Goal: Task Accomplishment & Management: Manage account settings

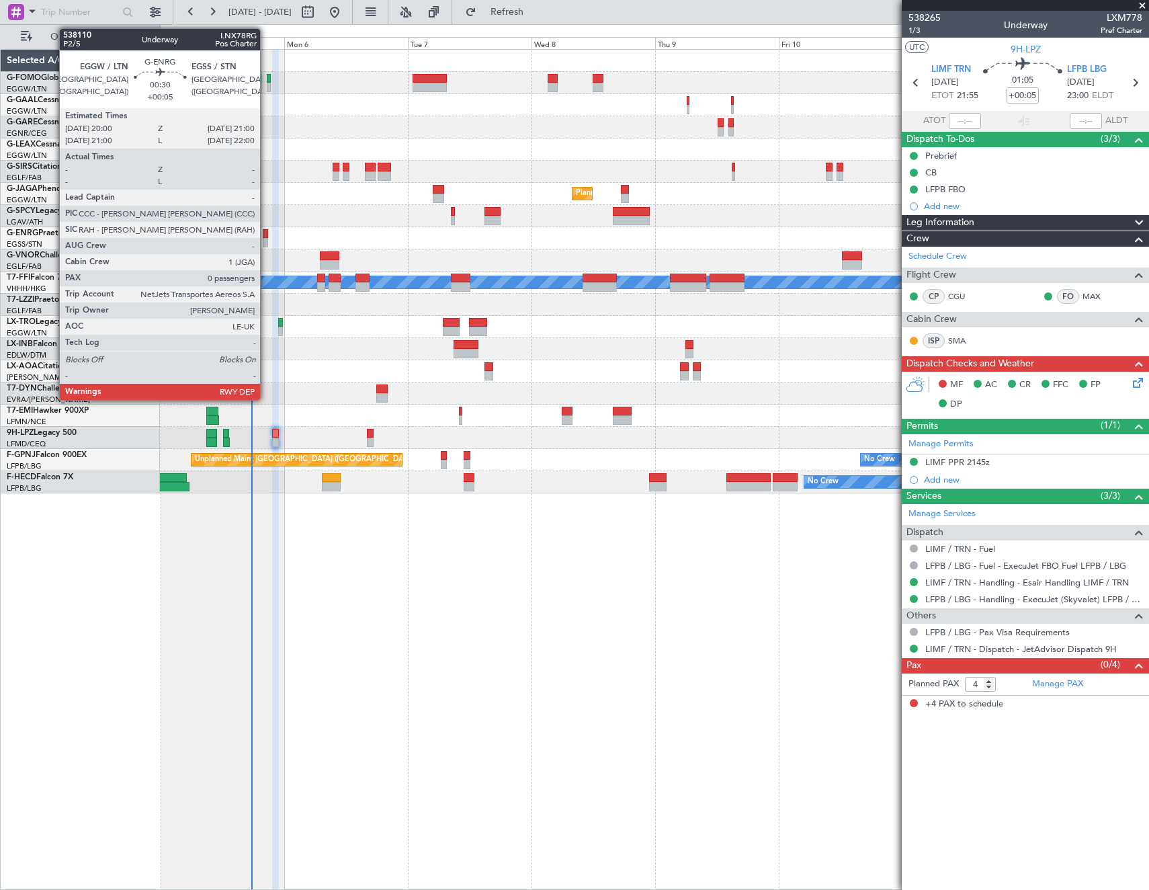
click at [266, 237] on div at bounding box center [265, 233] width 5 height 9
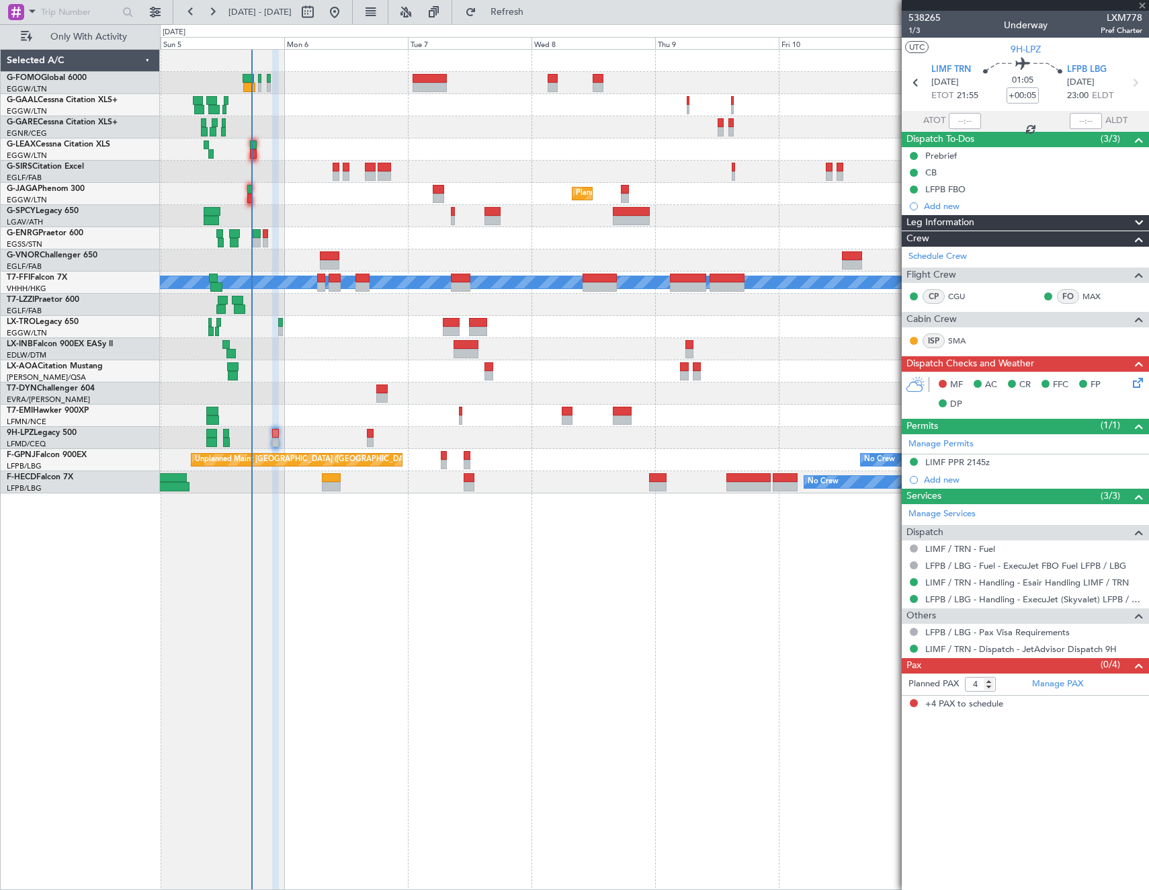
type input "0"
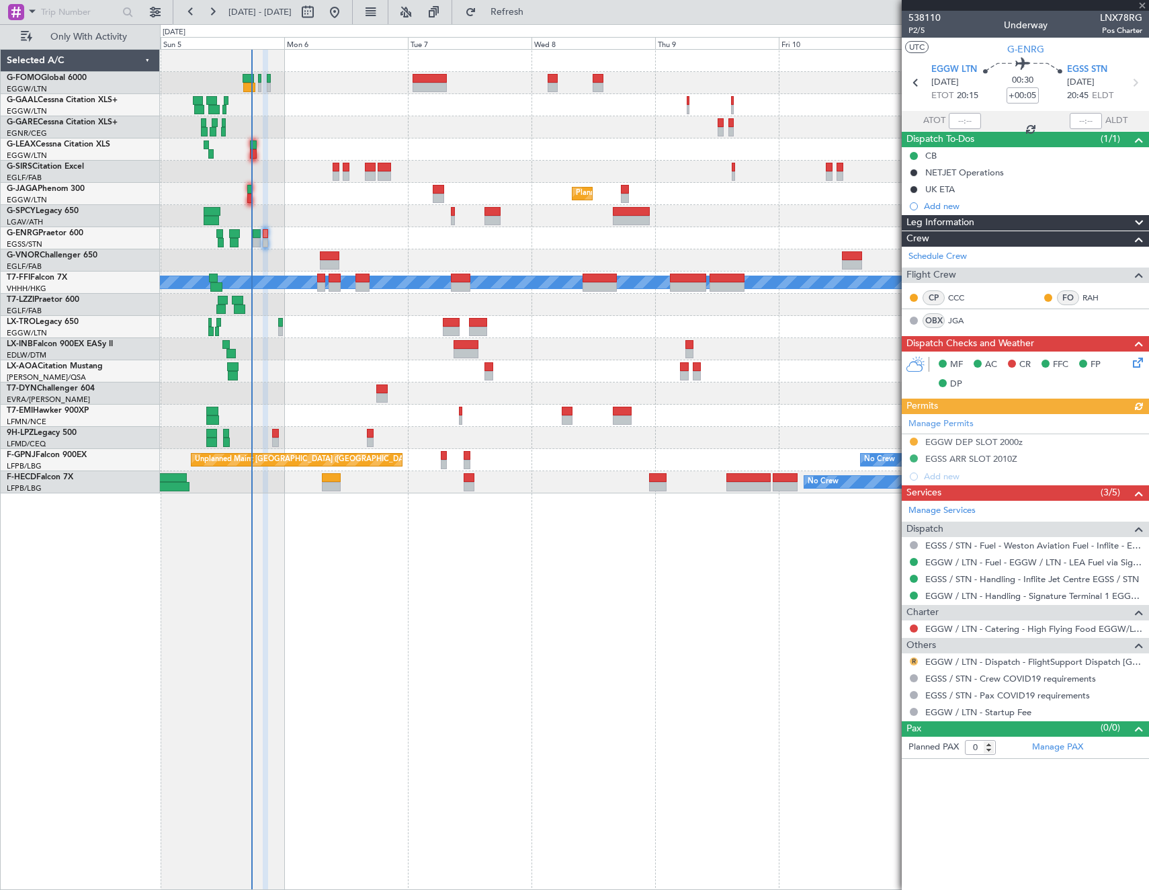
click at [914, 660] on button "R" at bounding box center [914, 661] width 8 height 8
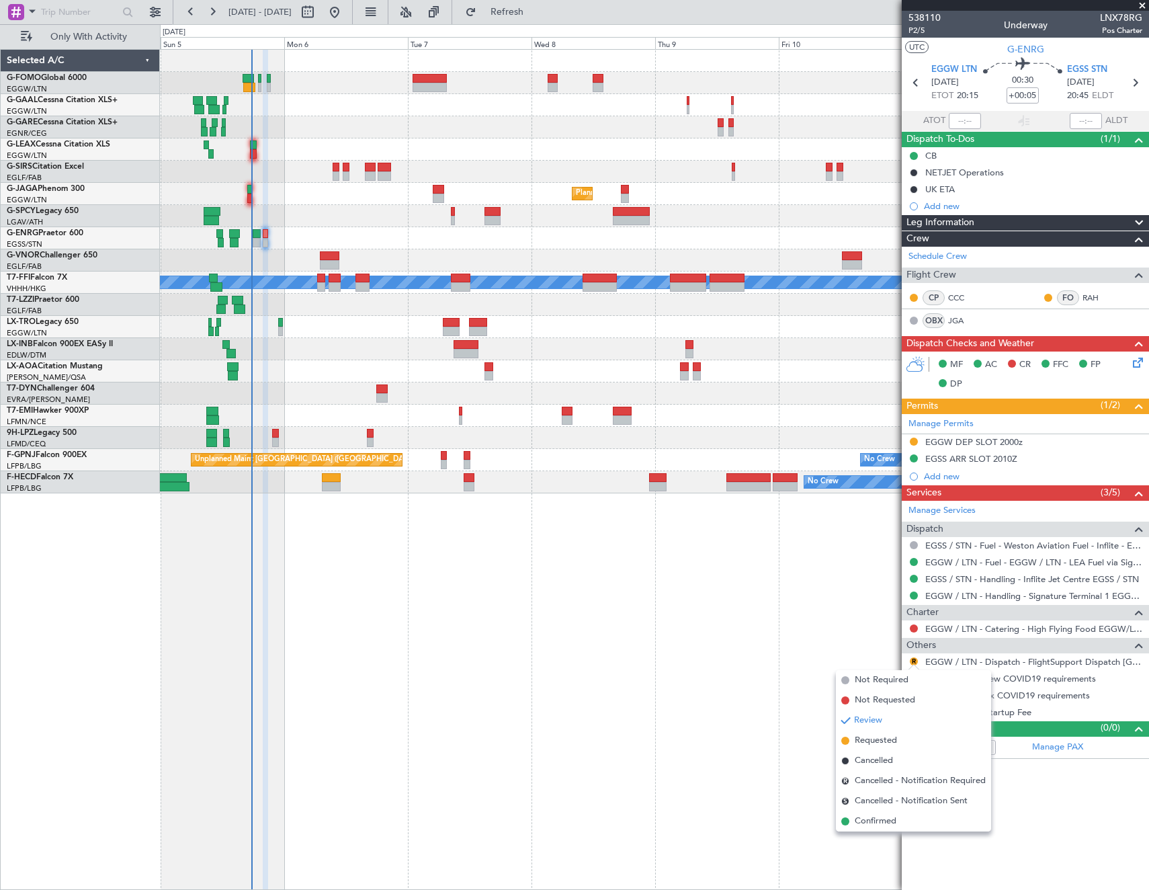
click at [899, 820] on li "Confirmed" at bounding box center [913, 821] width 155 height 20
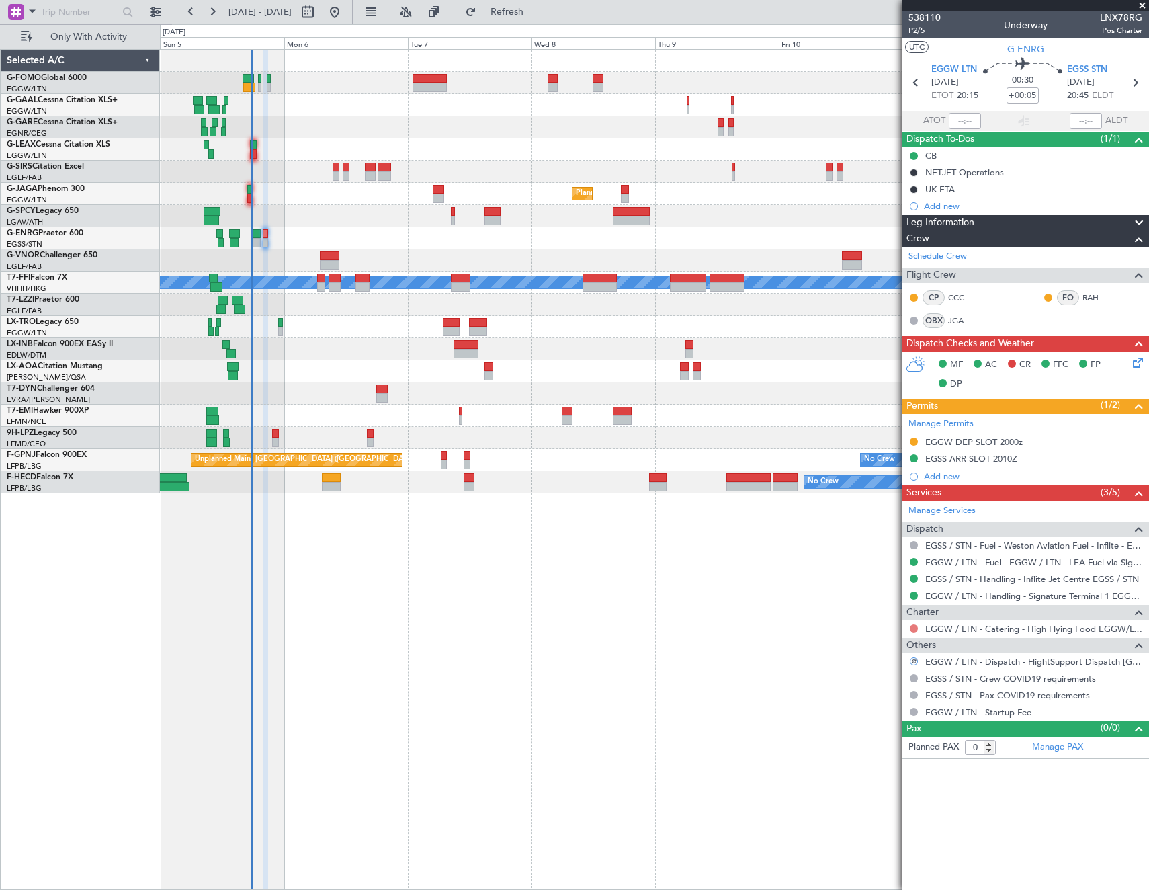
click at [915, 624] on button at bounding box center [914, 628] width 8 height 8
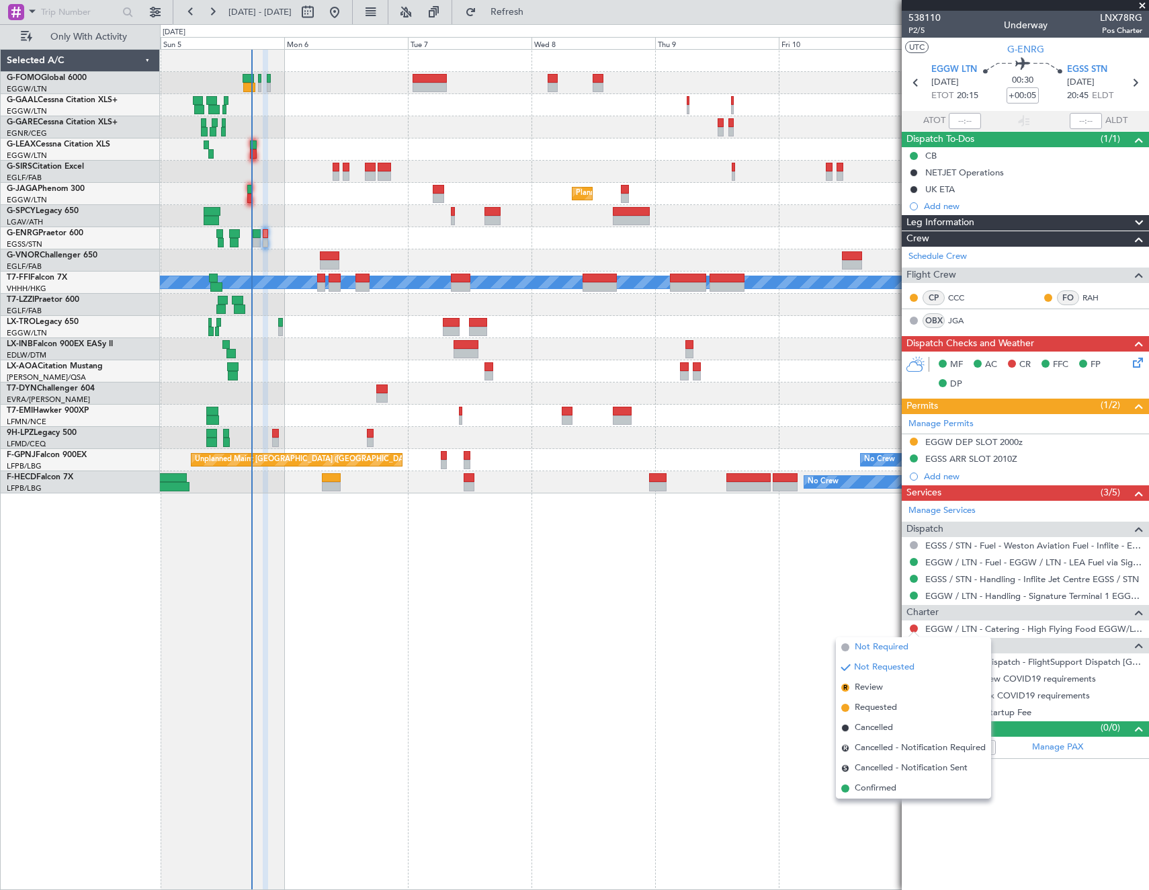
click at [864, 640] on span "Not Required" at bounding box center [882, 646] width 54 height 13
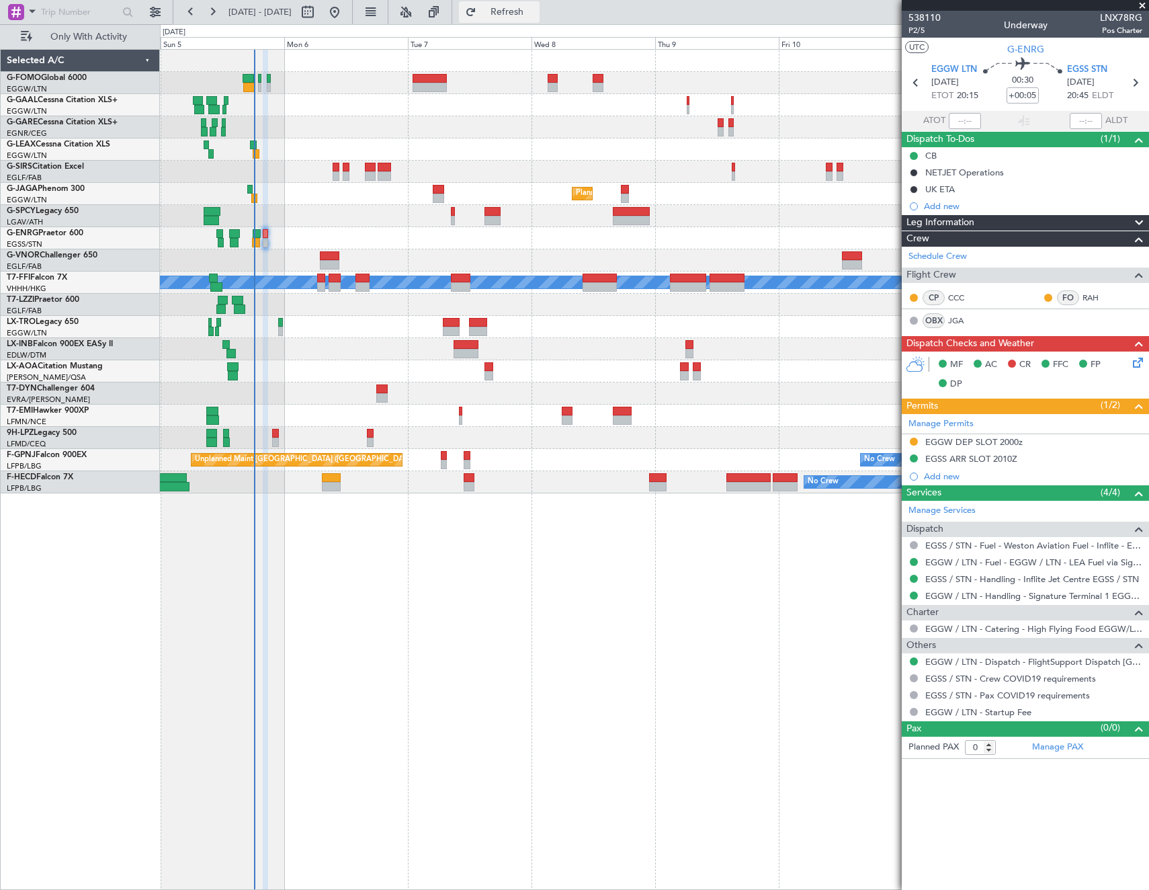
click at [540, 3] on button "Refresh" at bounding box center [499, 12] width 81 height 22
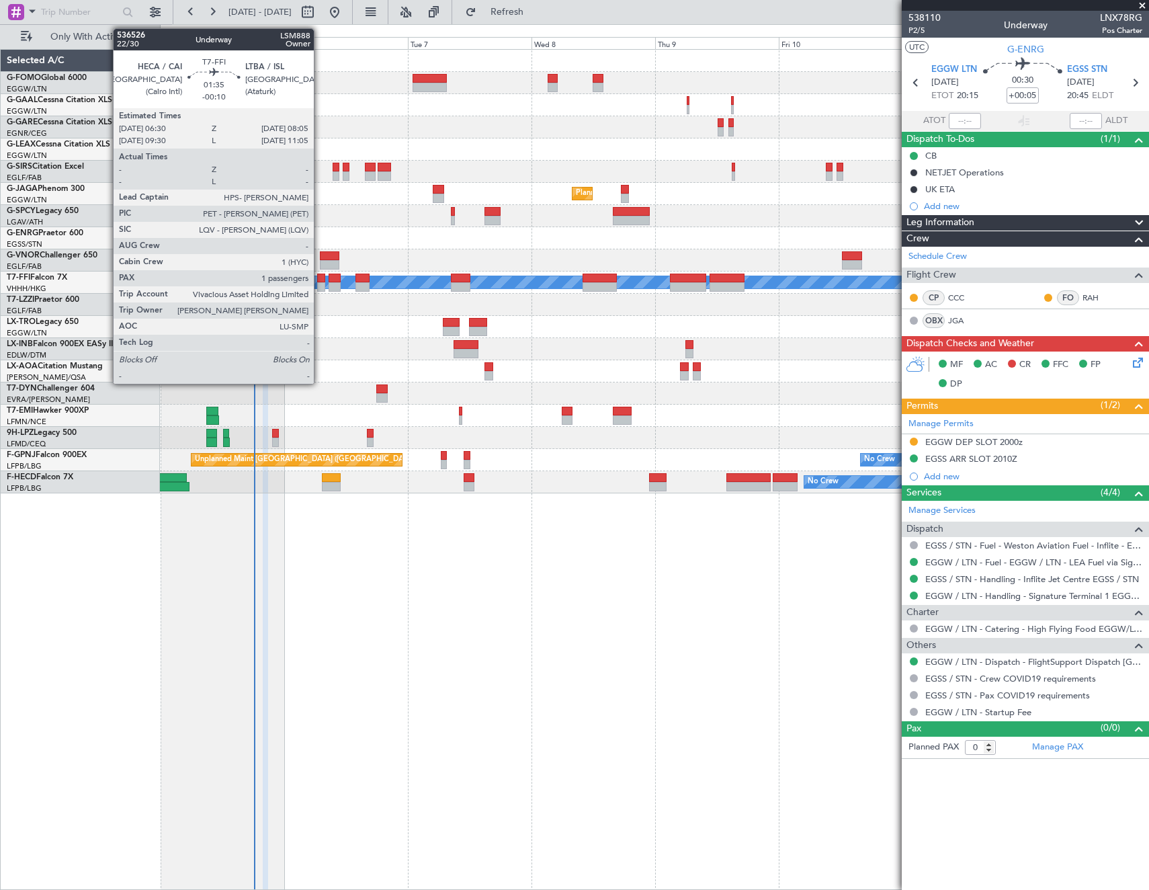
click at [320, 282] on div at bounding box center [321, 278] width 9 height 9
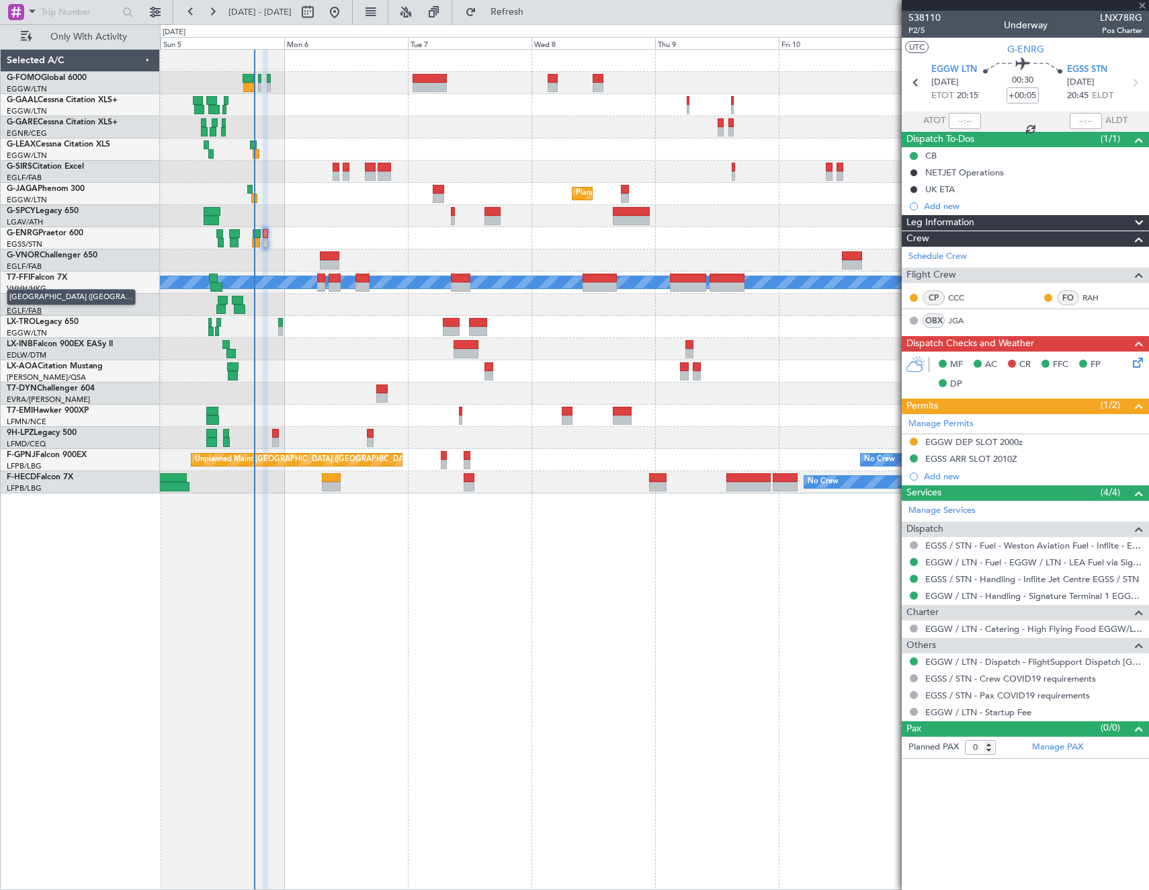
type input "-00:10"
type input "1"
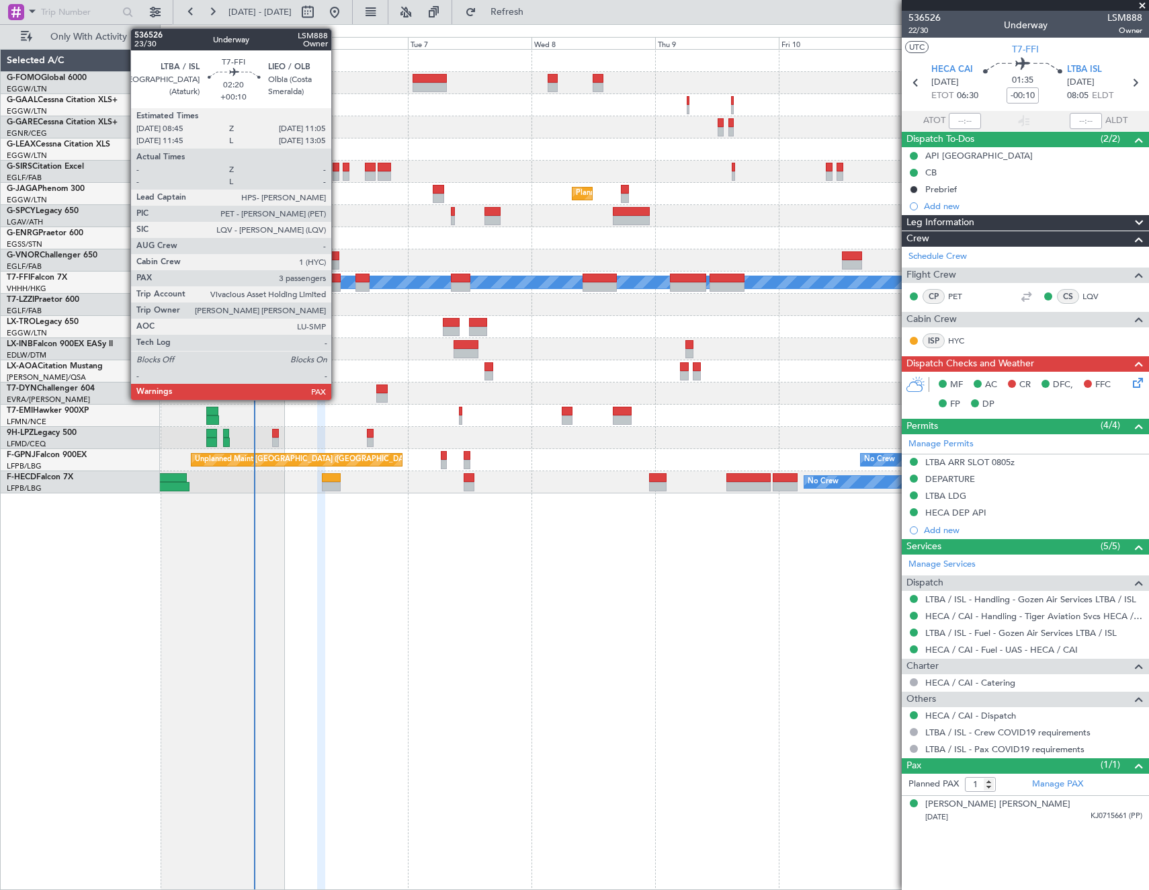
click at [337, 277] on div at bounding box center [335, 278] width 12 height 9
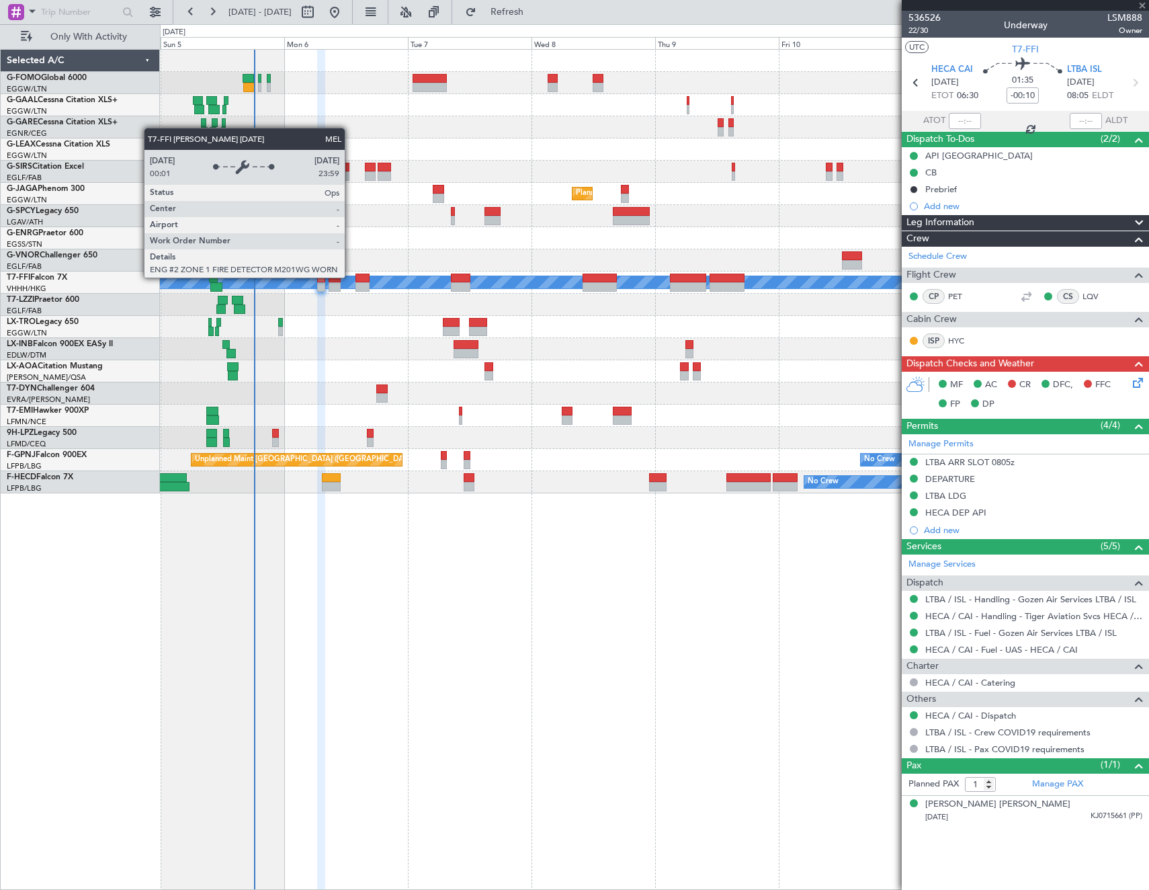
type input "+00:10"
type input "3"
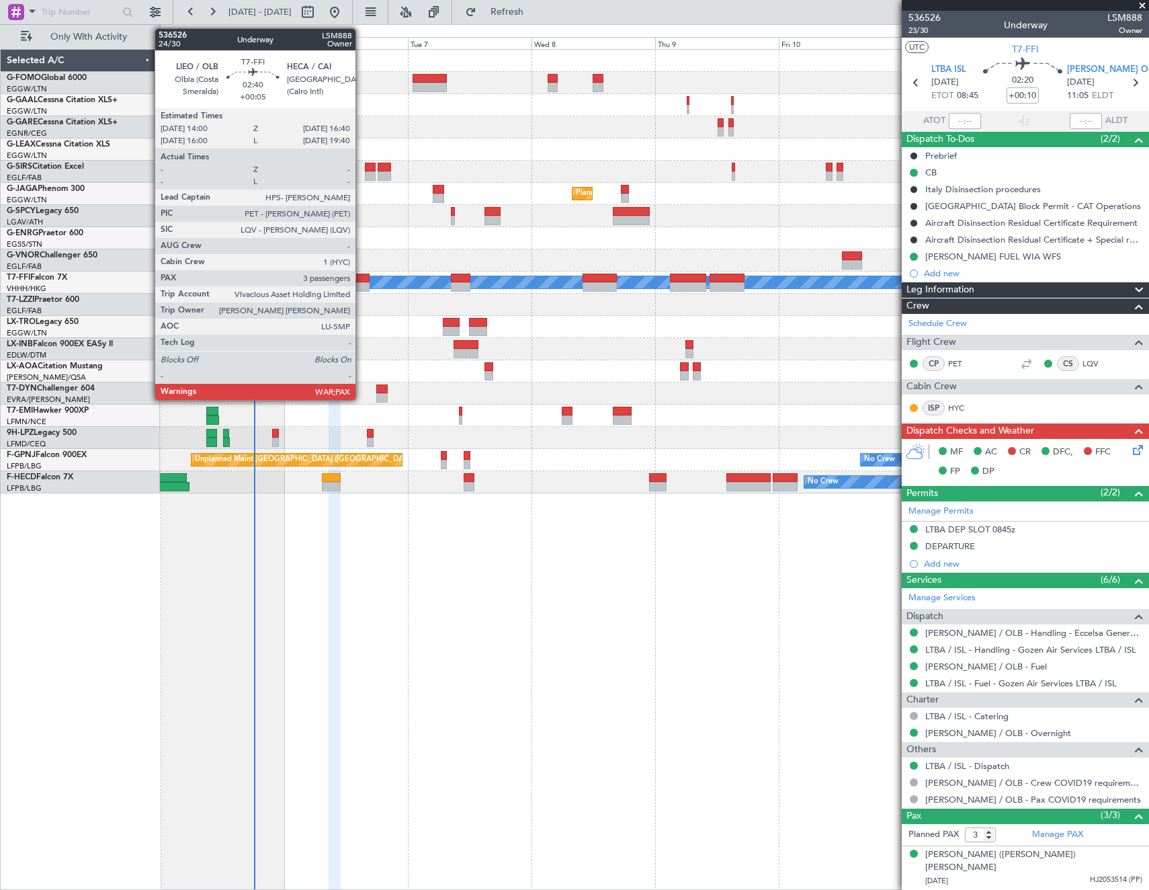
click at [362, 280] on div at bounding box center [363, 278] width 14 height 9
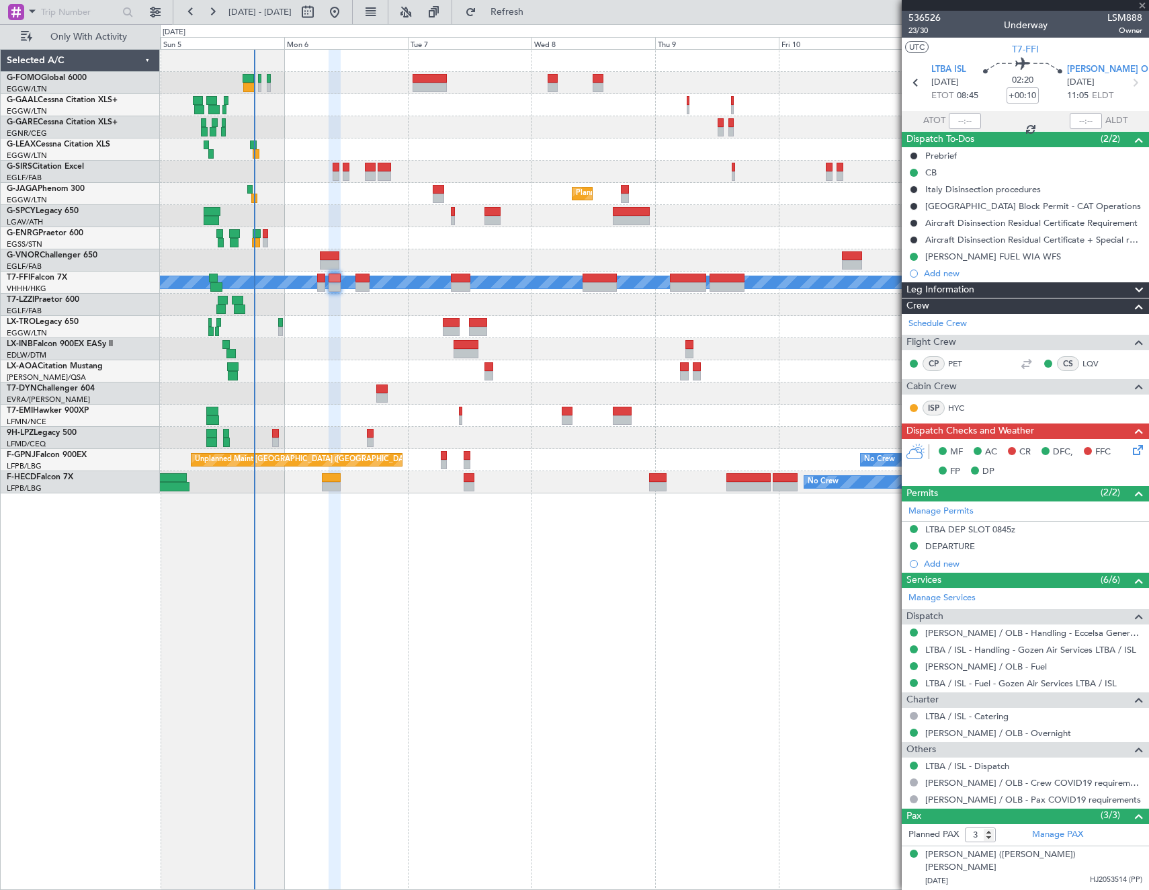
type input "+00:05"
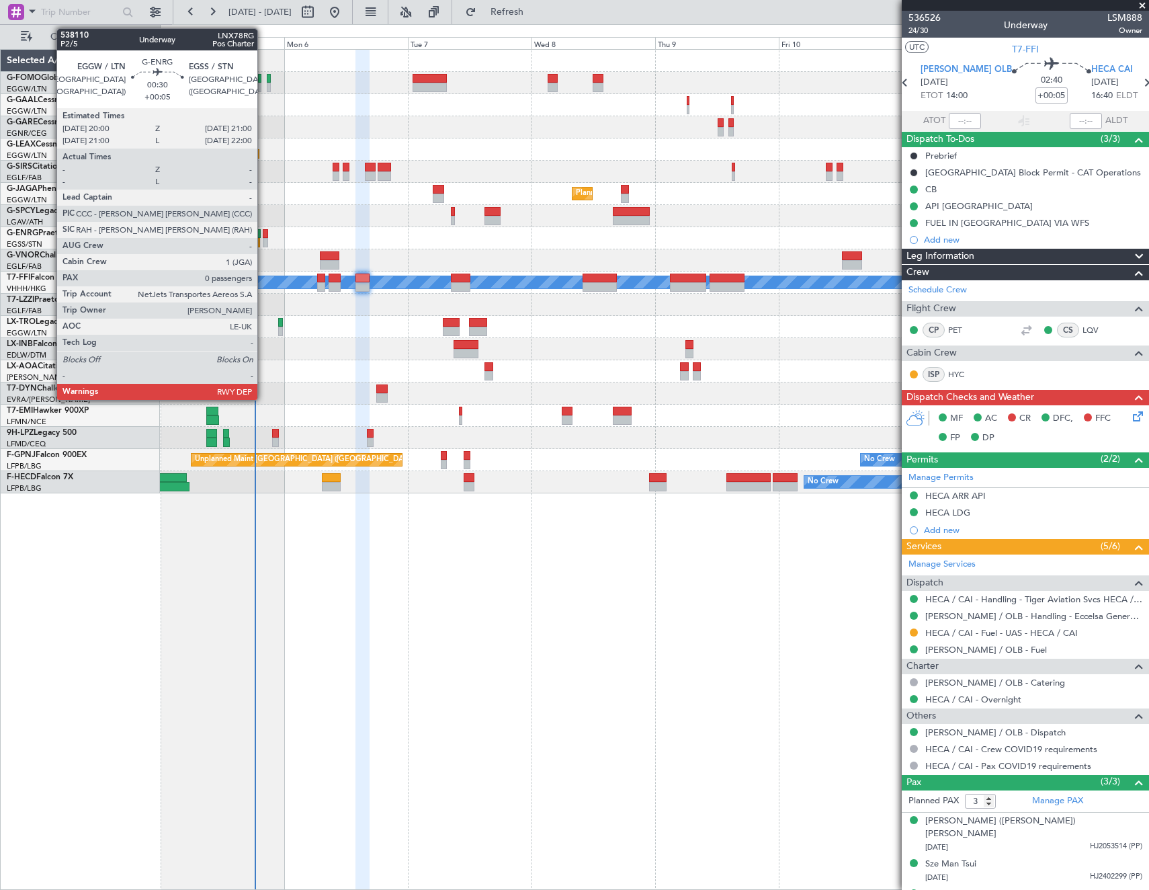
click at [263, 237] on div at bounding box center [265, 233] width 5 height 9
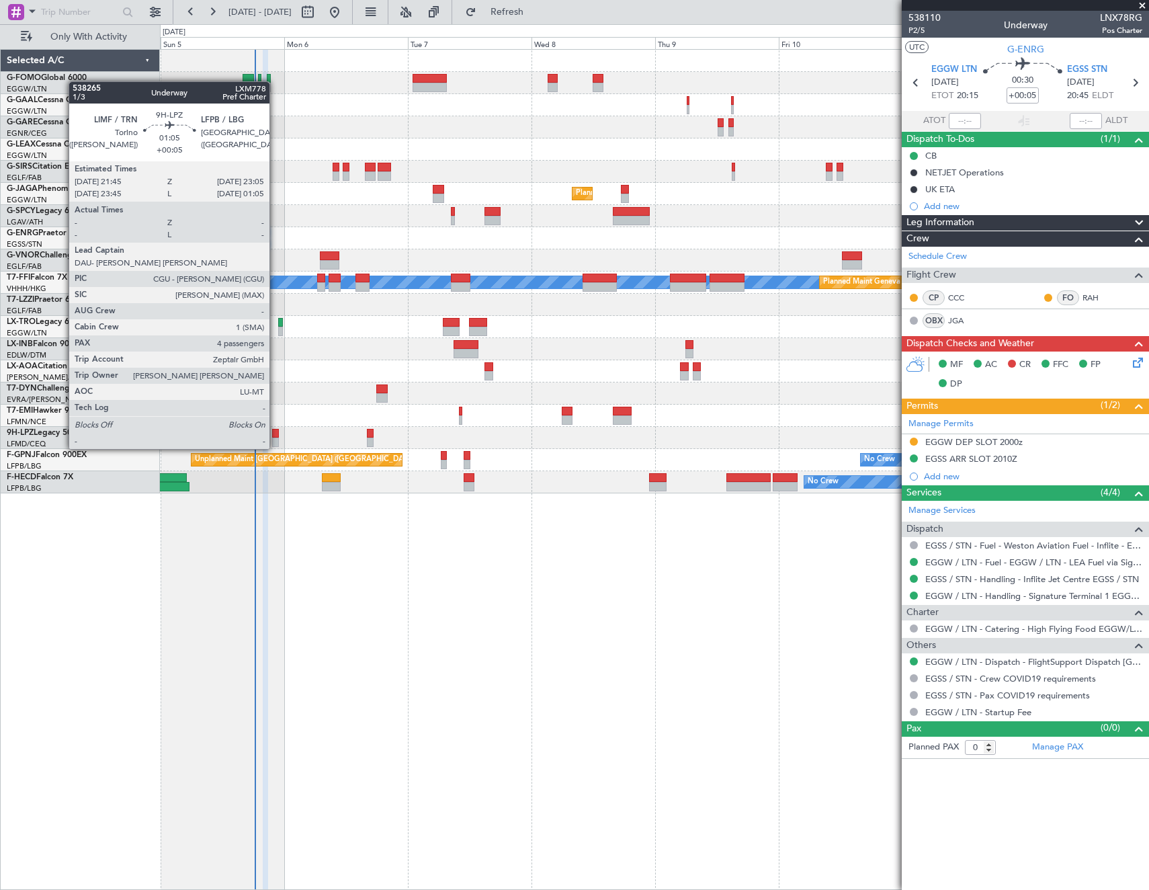
click at [276, 436] on div at bounding box center [275, 433] width 7 height 9
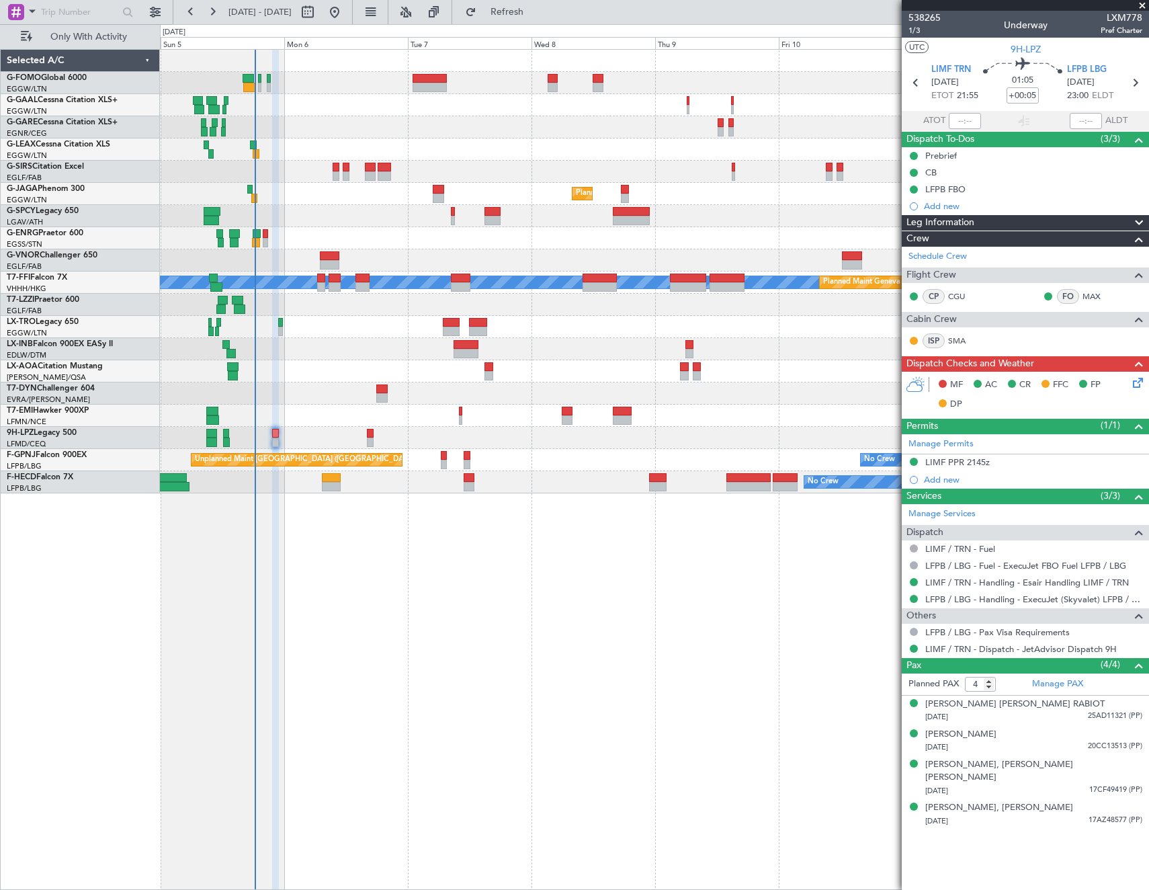
click at [1141, 386] on icon at bounding box center [1135, 380] width 11 height 11
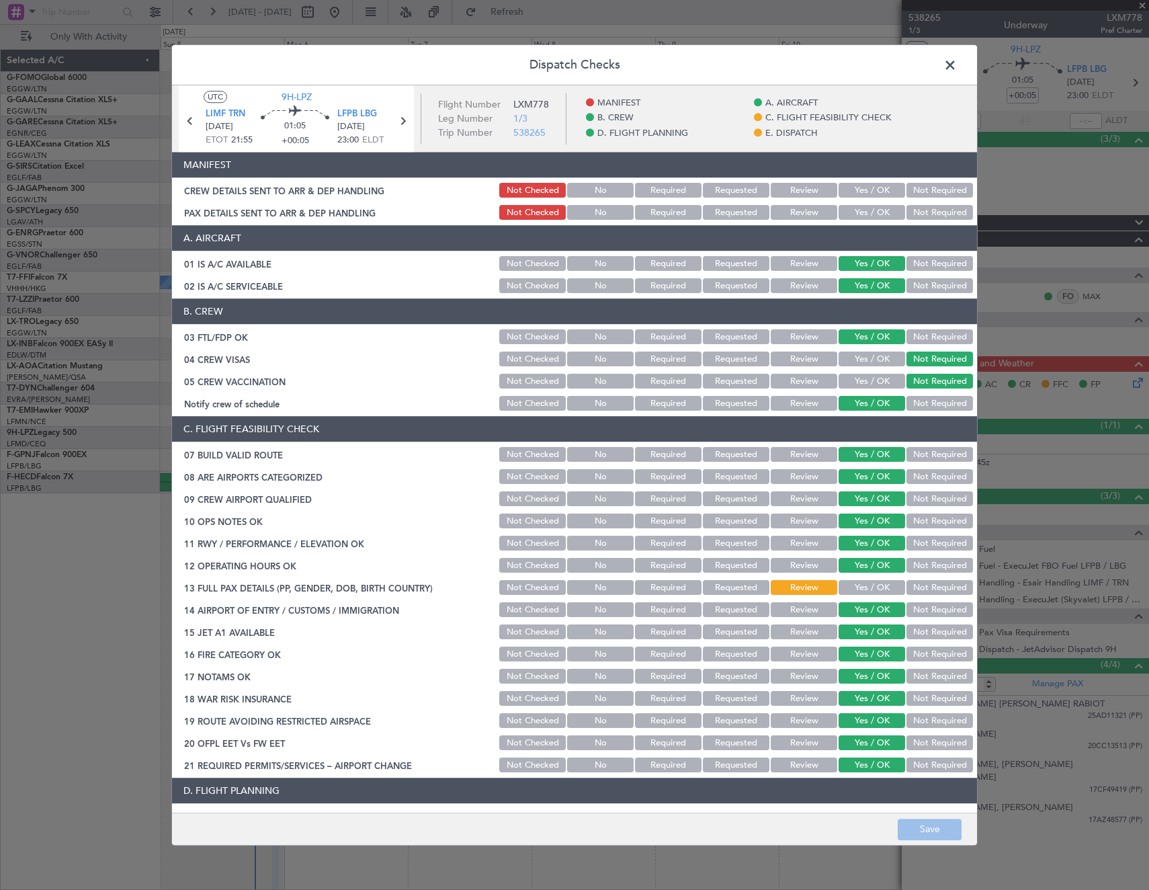
click at [870, 583] on button "Yes / OK" at bounding box center [872, 588] width 67 height 15
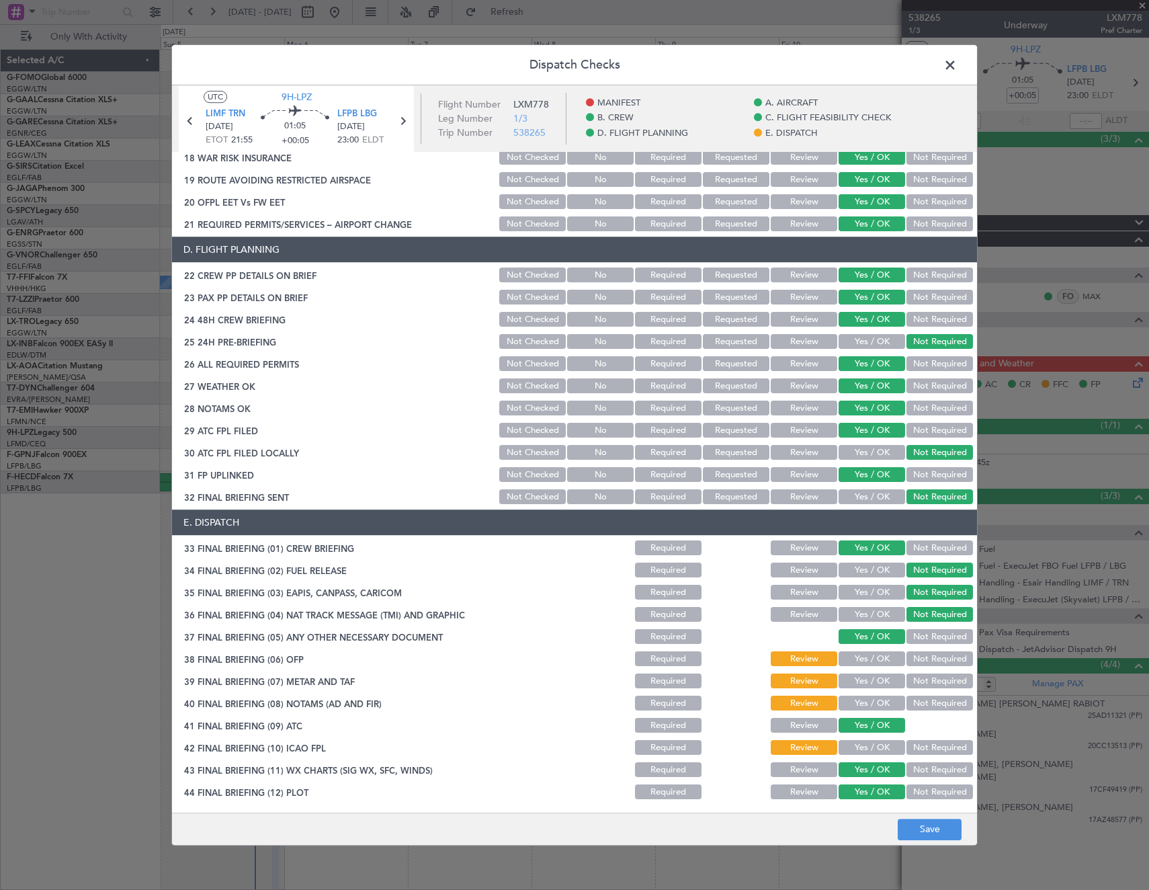
scroll to position [542, 0]
click at [870, 654] on button "Yes / OK" at bounding box center [872, 658] width 67 height 15
click at [866, 754] on button "Yes / OK" at bounding box center [872, 747] width 67 height 15
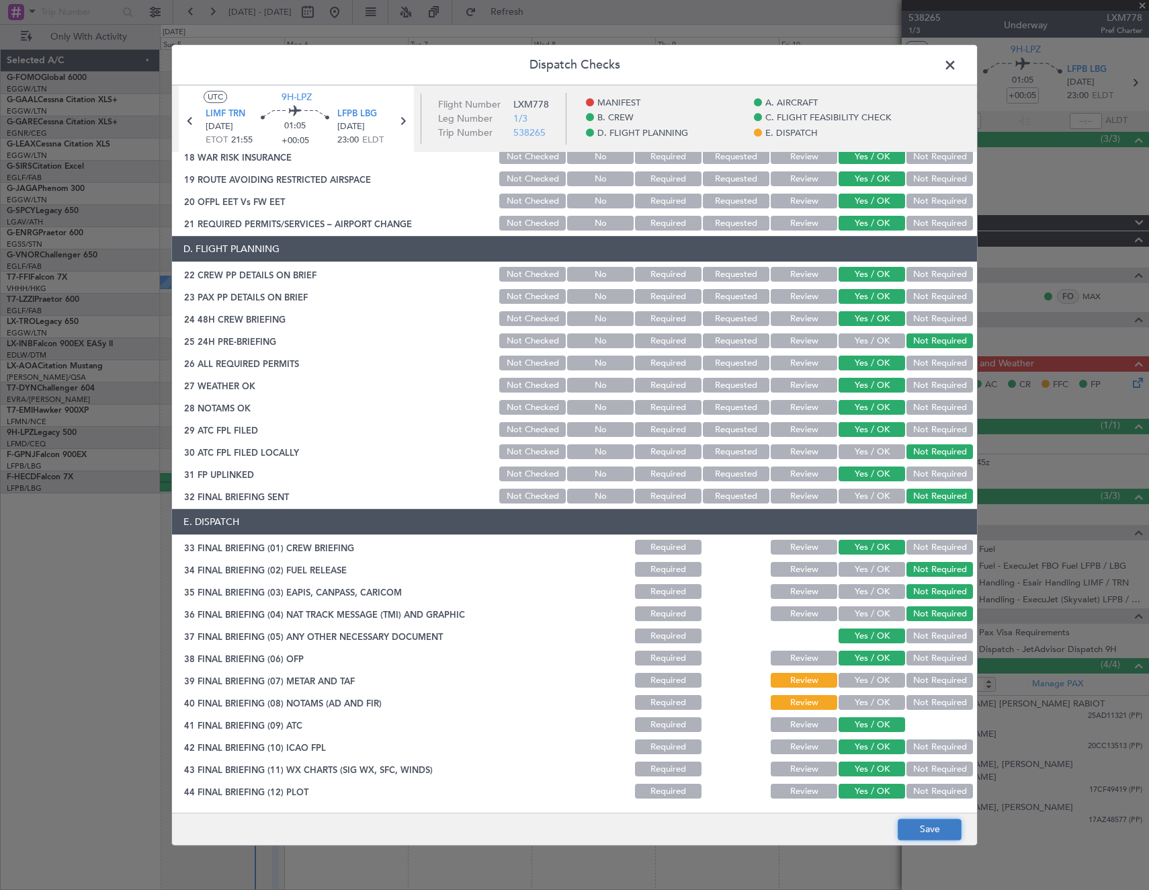
click at [922, 832] on button "Save" at bounding box center [930, 830] width 64 height 22
click at [957, 70] on span at bounding box center [957, 68] width 0 height 27
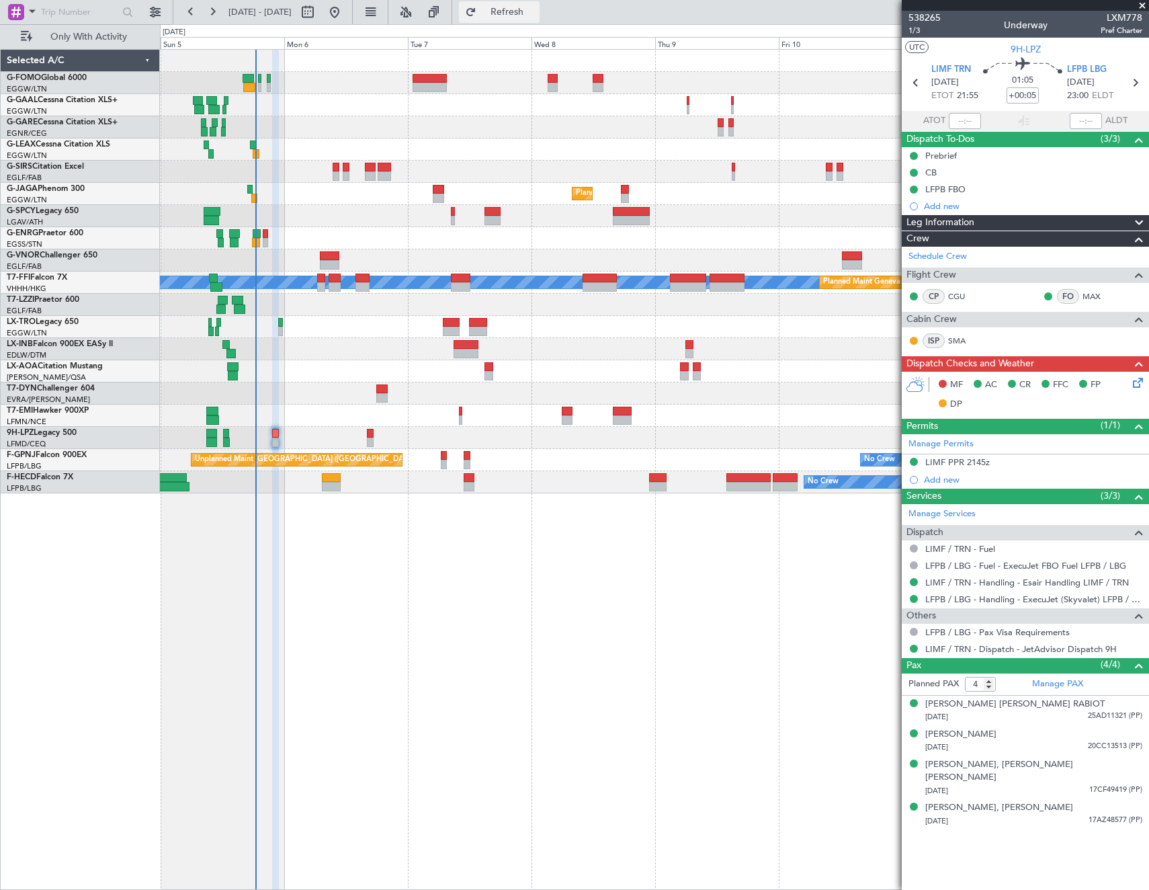
click at [536, 7] on span "Refresh" at bounding box center [507, 11] width 56 height 9
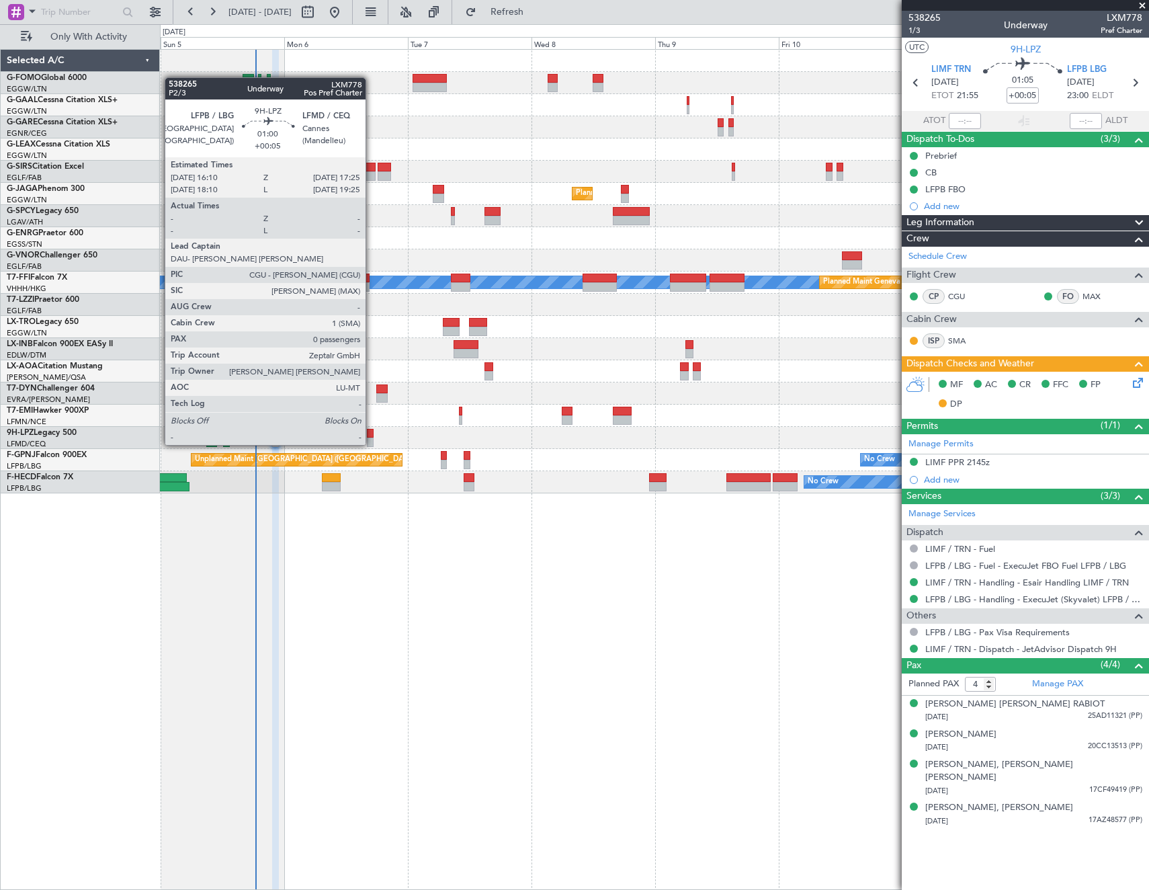
click at [372, 431] on div at bounding box center [370, 433] width 7 height 9
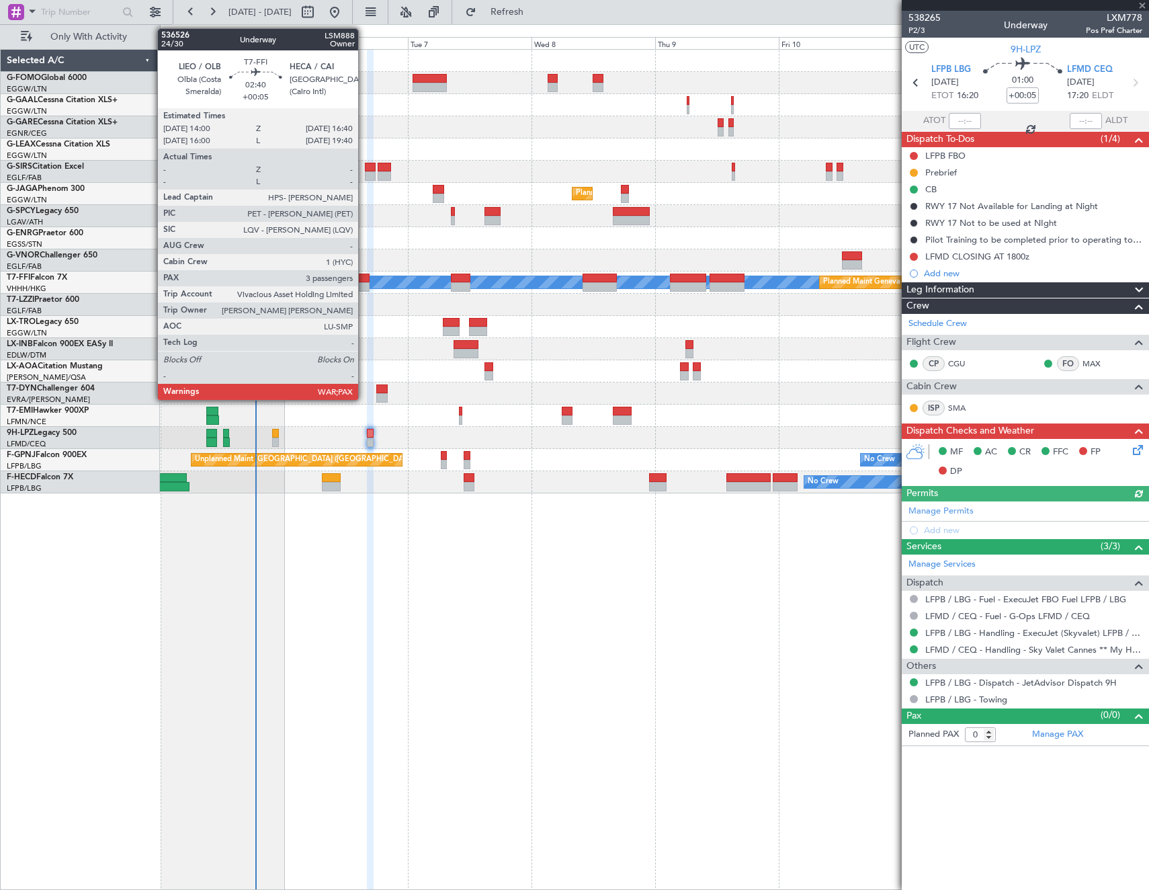
click at [364, 278] on div at bounding box center [363, 278] width 14 height 9
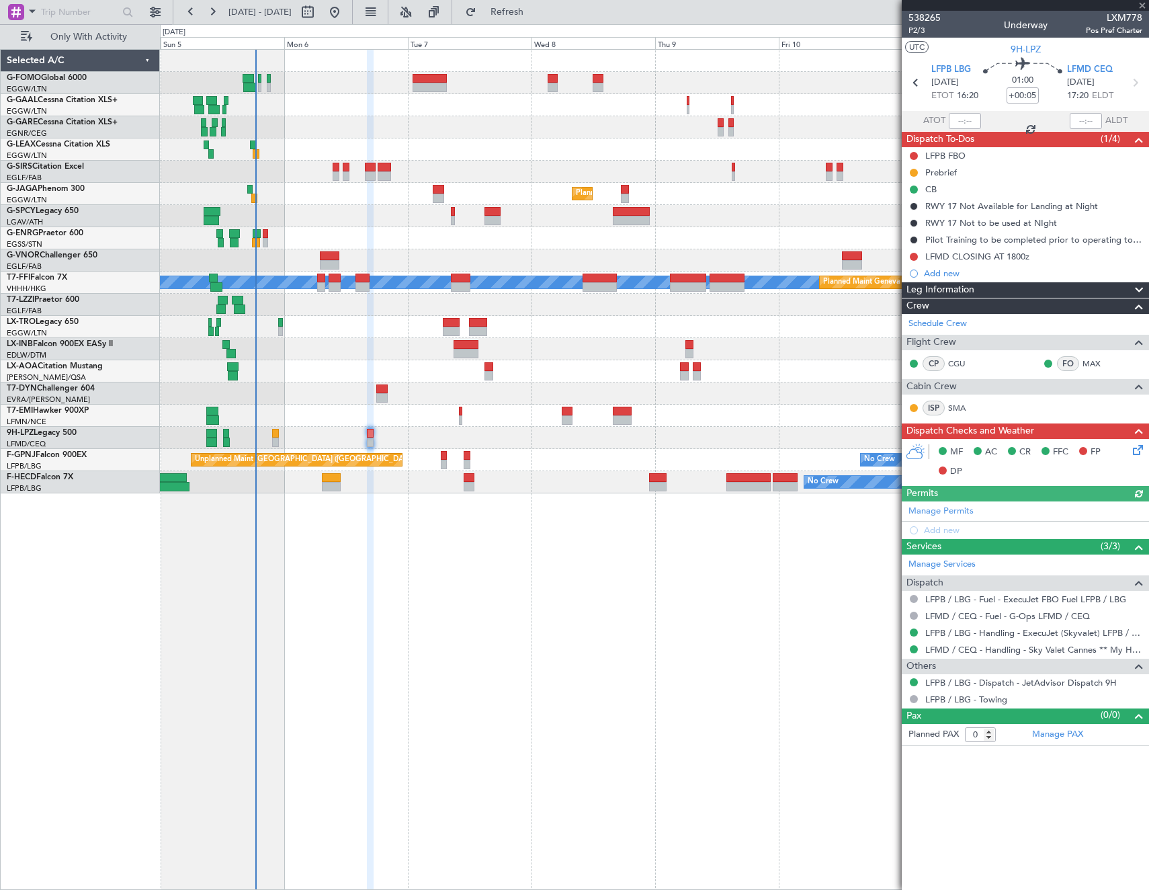
type input "3"
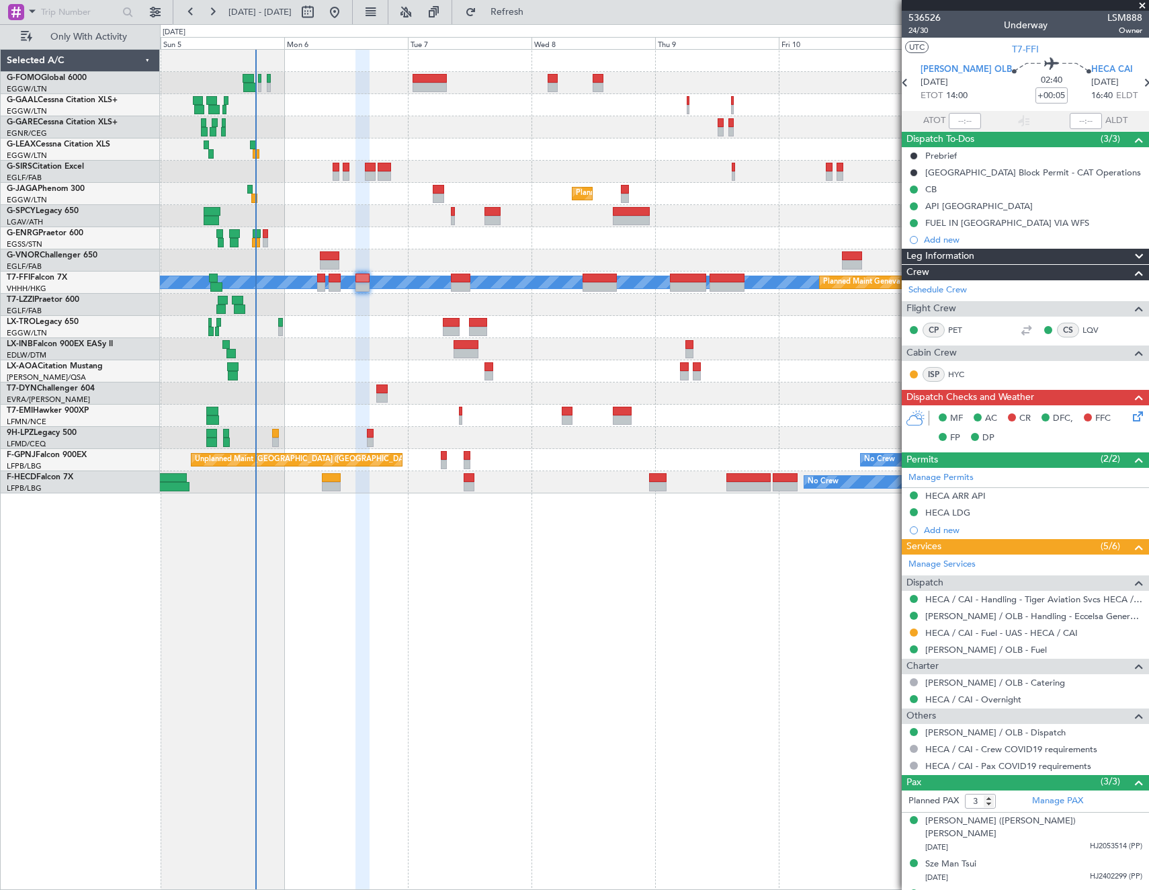
click at [319, 328] on div "Planned Maint Riga (Riga Intl)" at bounding box center [654, 327] width 989 height 22
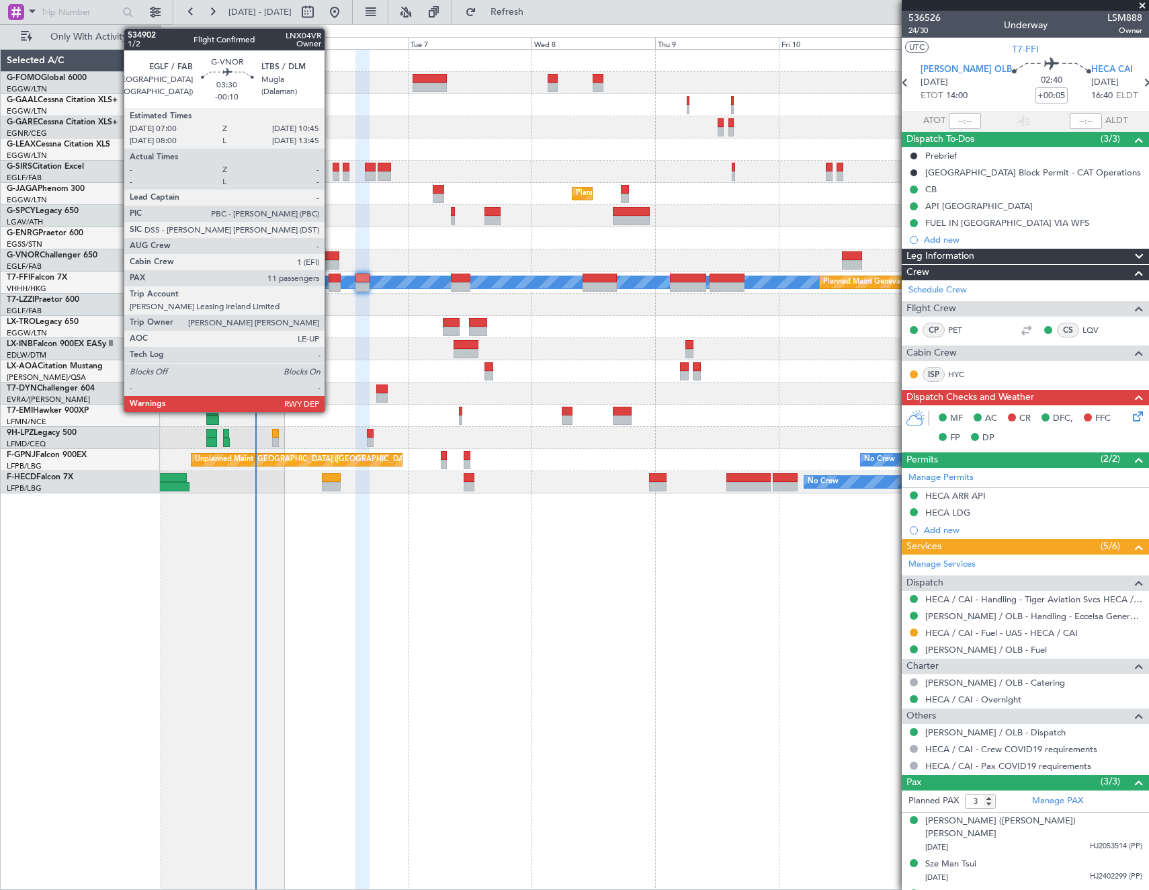
click at [331, 259] on div at bounding box center [329, 255] width 19 height 9
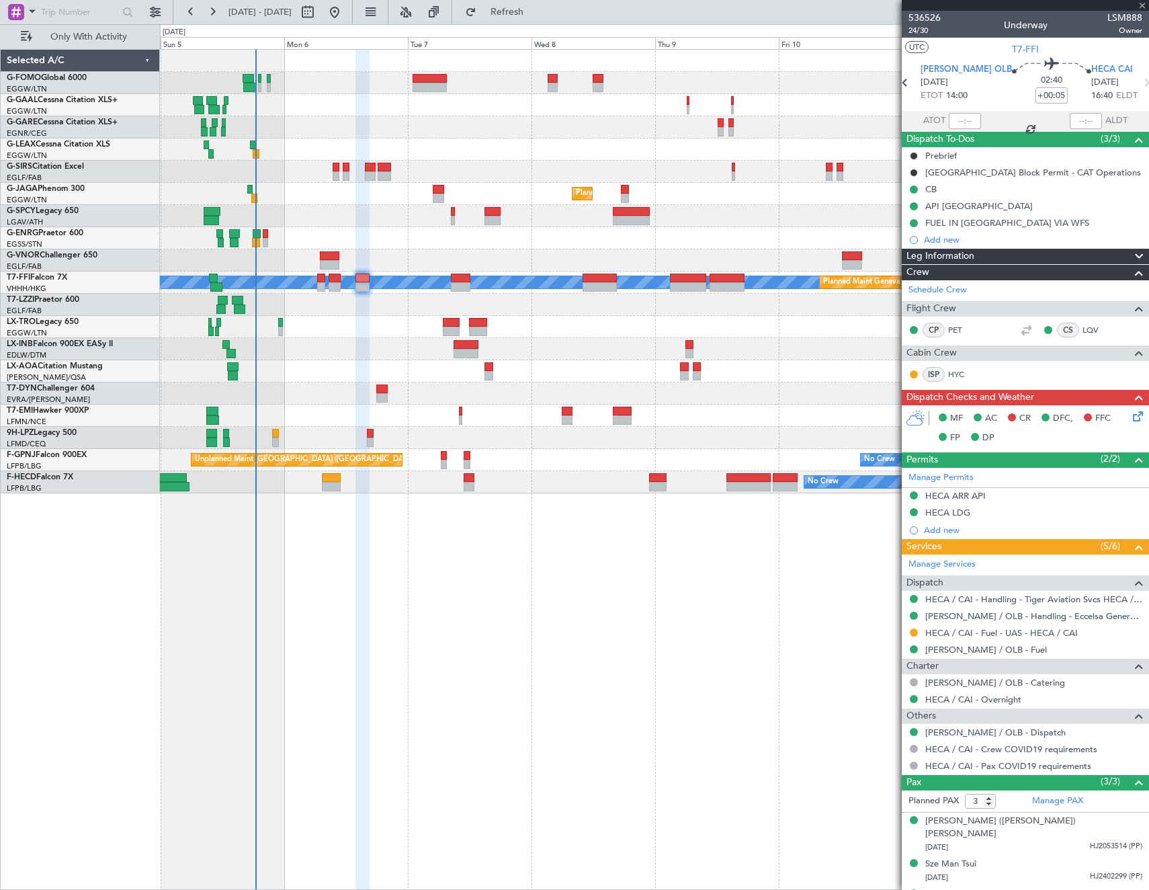
type input "-00:10"
type input "11"
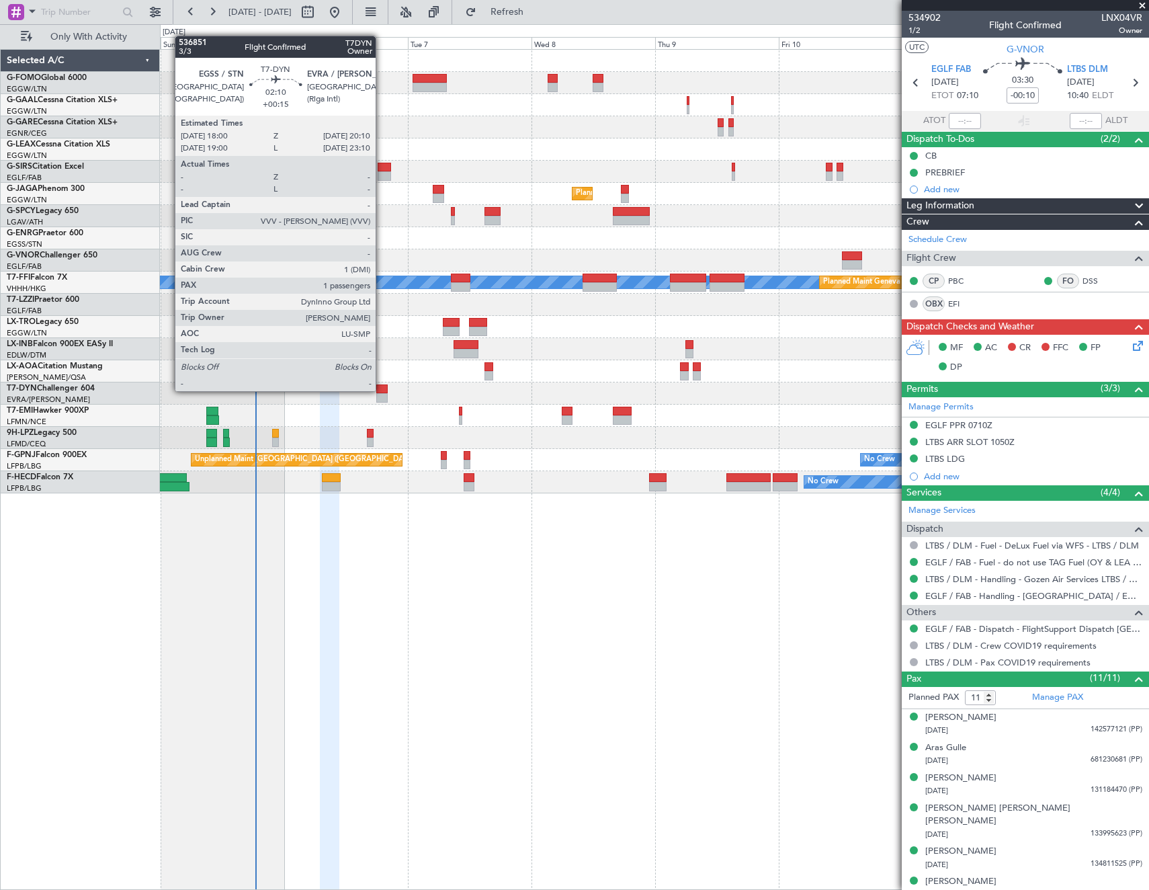
click at [382, 390] on div at bounding box center [381, 388] width 11 height 9
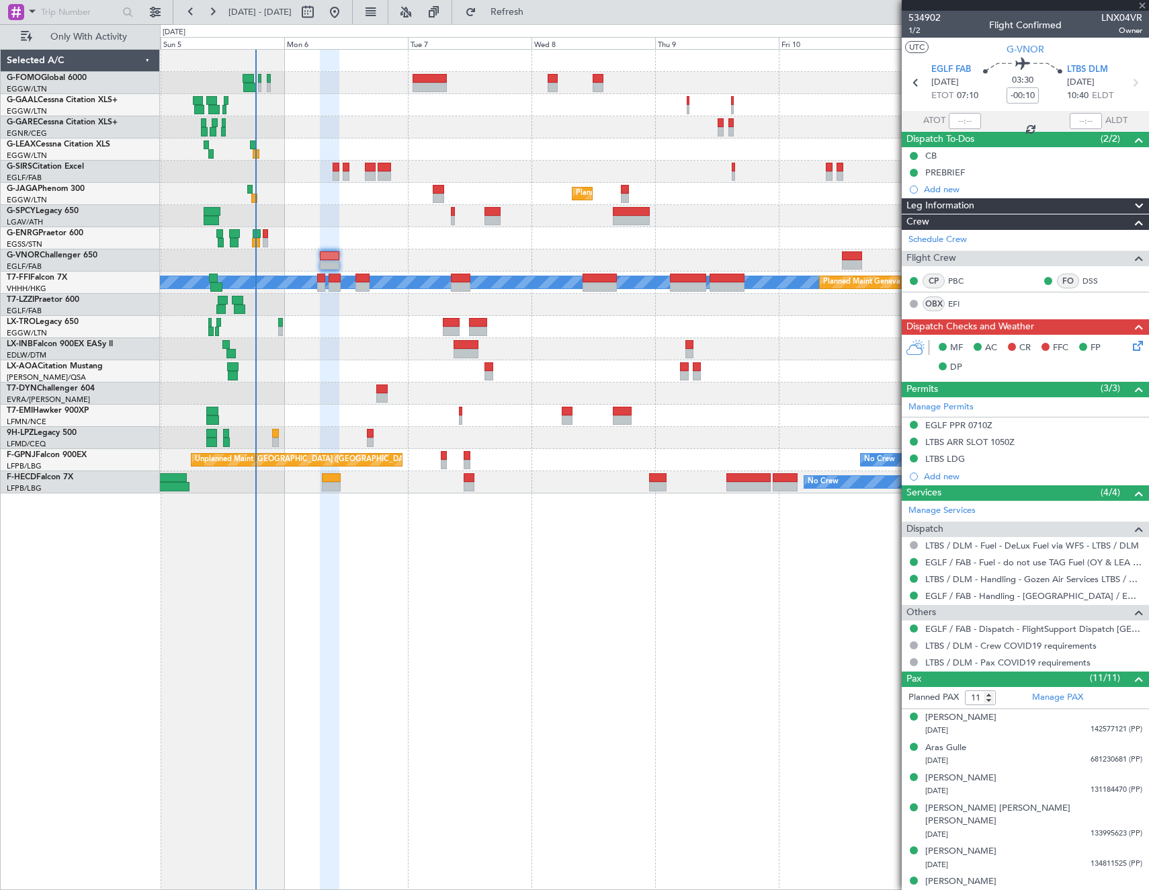
type input "+00:15"
type input "1"
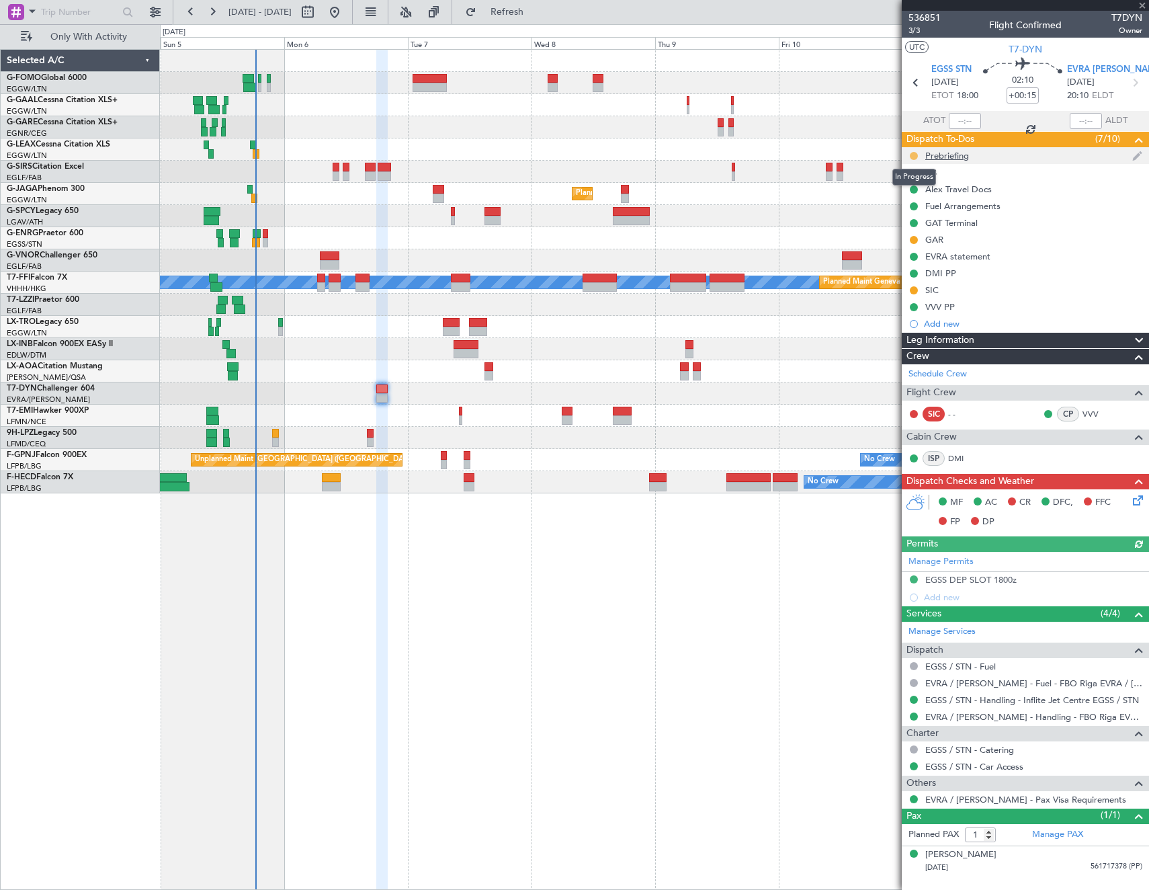
click at [914, 153] on button at bounding box center [914, 156] width 8 height 8
click at [912, 235] on span "Cancelled" at bounding box center [916, 235] width 38 height 13
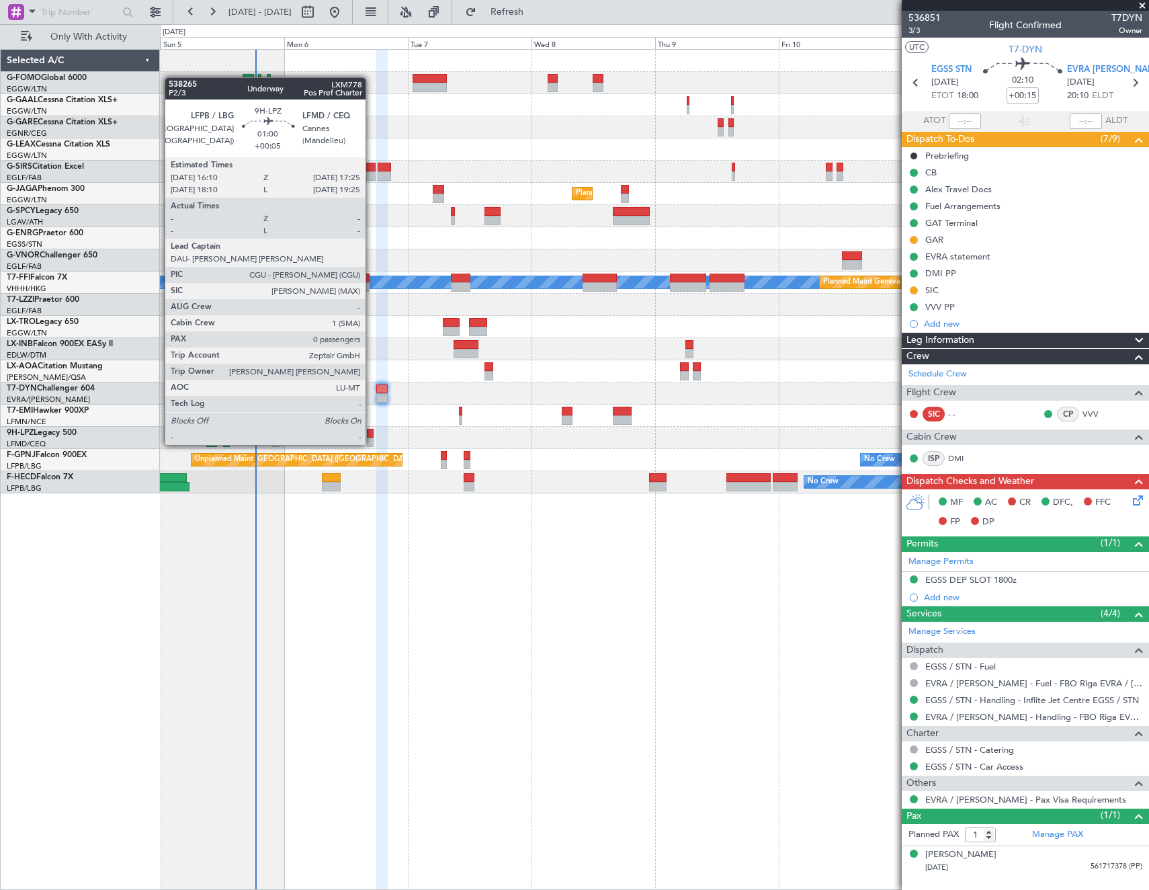
click at [372, 431] on div at bounding box center [370, 433] width 7 height 9
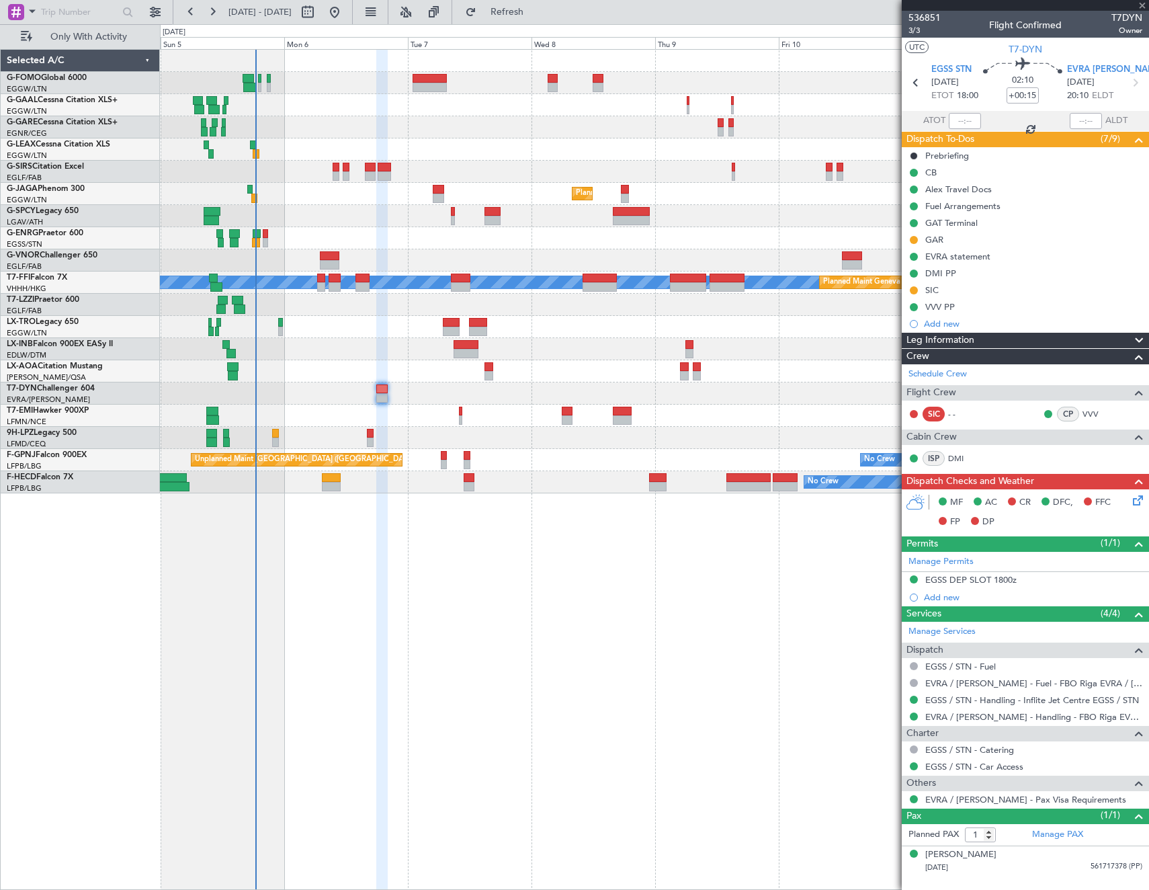
type input "+00:05"
type input "0"
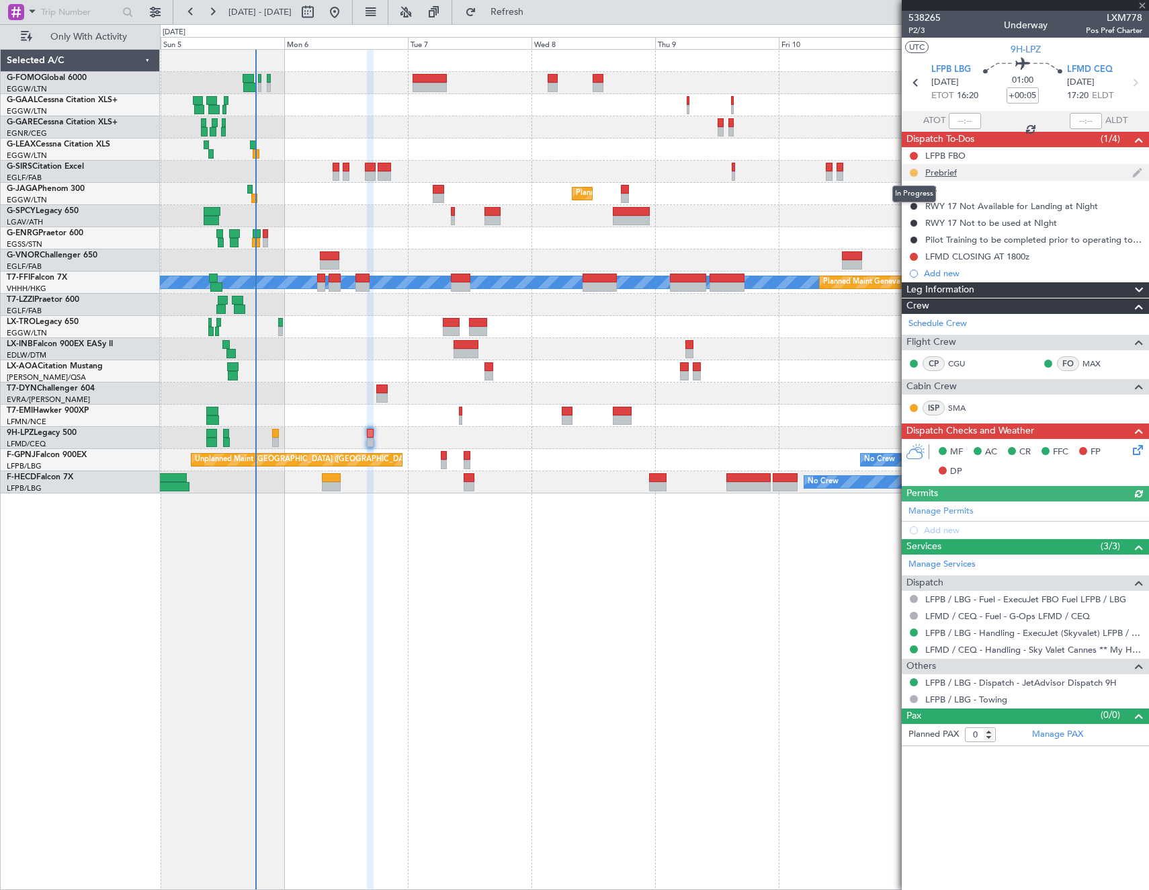
click at [911, 169] on button at bounding box center [914, 173] width 8 height 8
click at [902, 249] on span "Cancelled" at bounding box center [916, 251] width 38 height 13
click at [915, 257] on button at bounding box center [914, 257] width 8 height 8
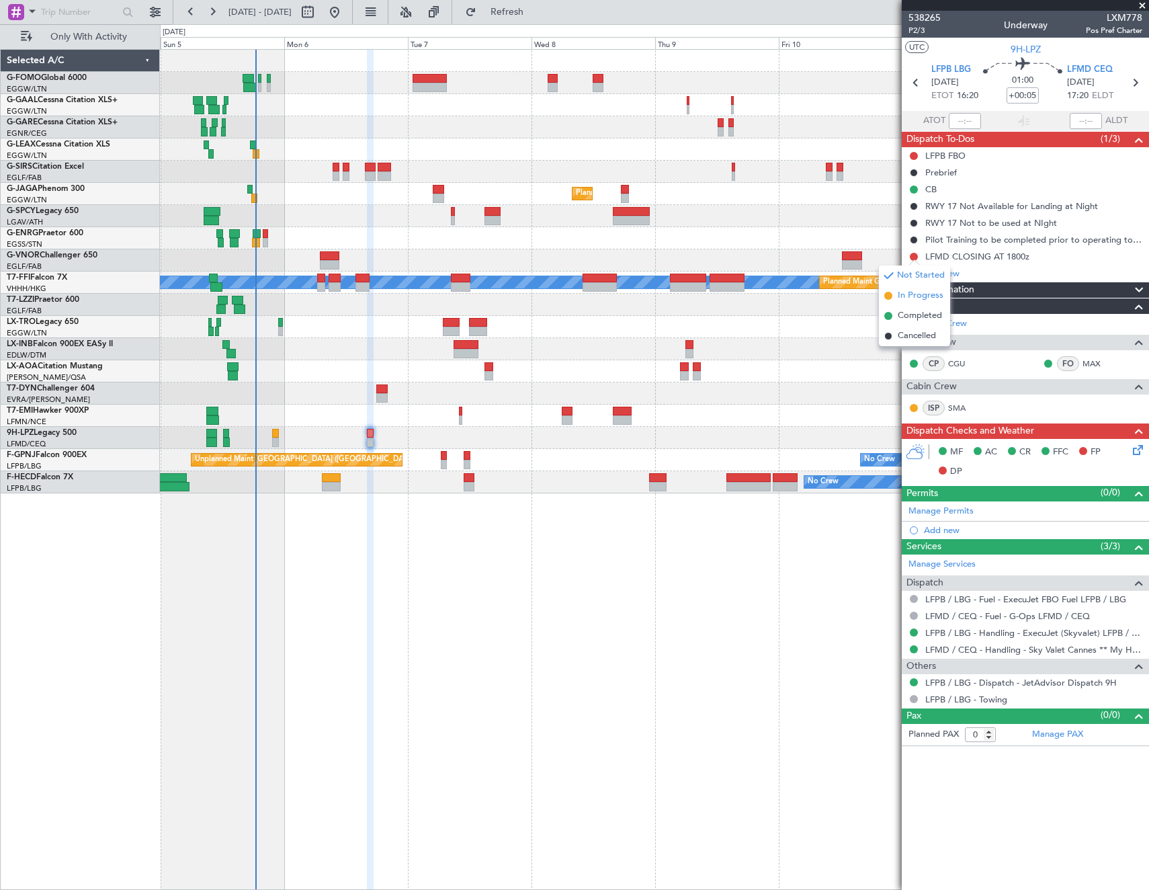
click at [923, 296] on span "In Progress" at bounding box center [921, 295] width 46 height 13
click at [915, 155] on button at bounding box center [914, 156] width 8 height 8
click at [918, 214] on span "Completed" at bounding box center [920, 214] width 44 height 13
click at [913, 28] on span "P2/3" at bounding box center [925, 30] width 32 height 11
click at [1135, 452] on icon at bounding box center [1135, 447] width 11 height 11
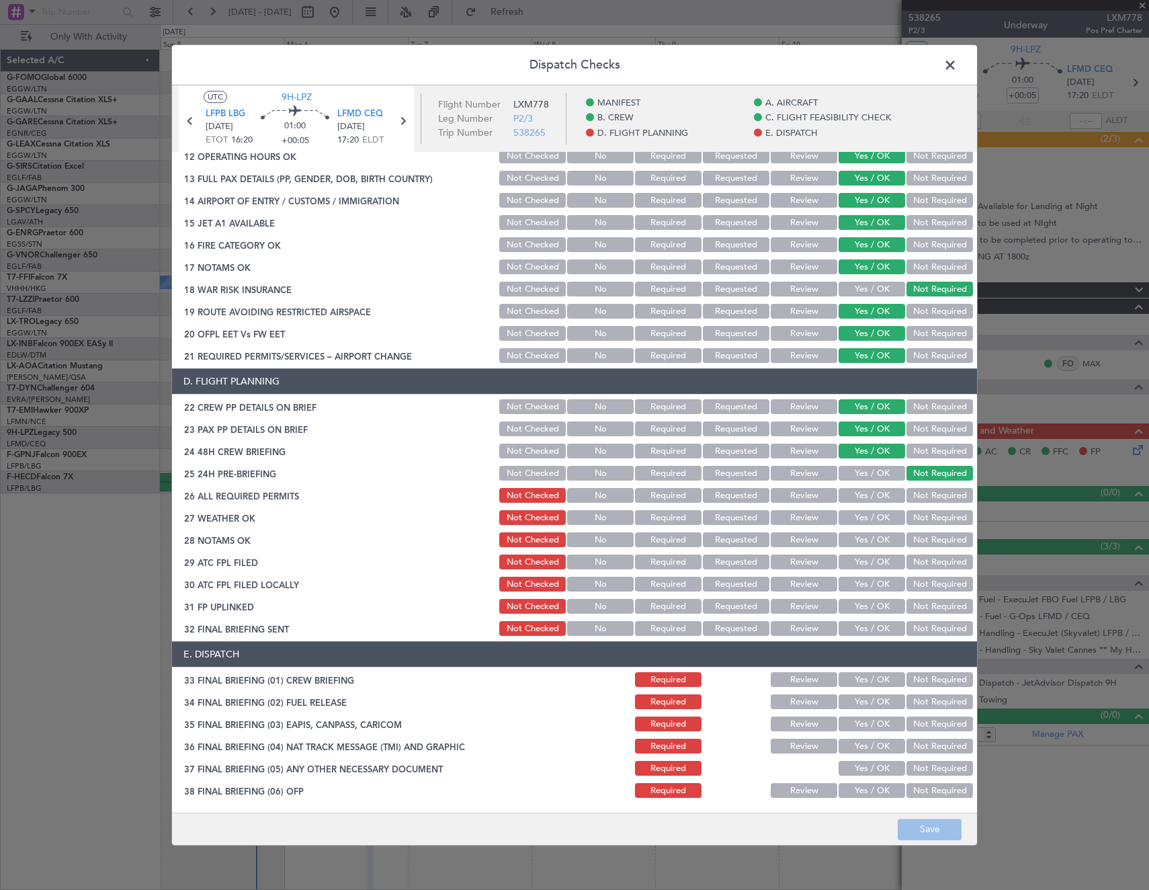
scroll to position [470, 0]
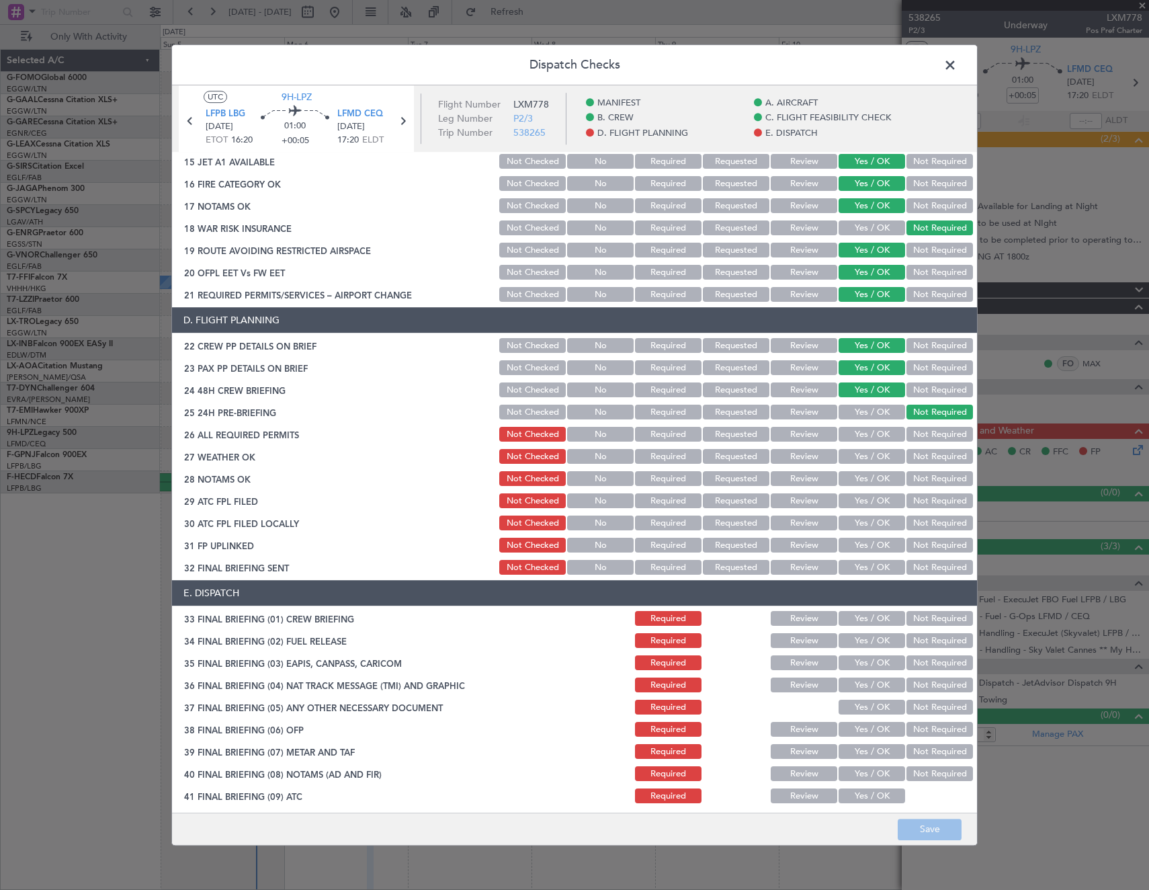
click at [885, 436] on button "Yes / OK" at bounding box center [872, 434] width 67 height 15
click at [799, 456] on button "Review" at bounding box center [804, 457] width 67 height 15
click at [785, 479] on button "Review" at bounding box center [804, 479] width 67 height 15
click at [868, 501] on button "Yes / OK" at bounding box center [872, 501] width 67 height 15
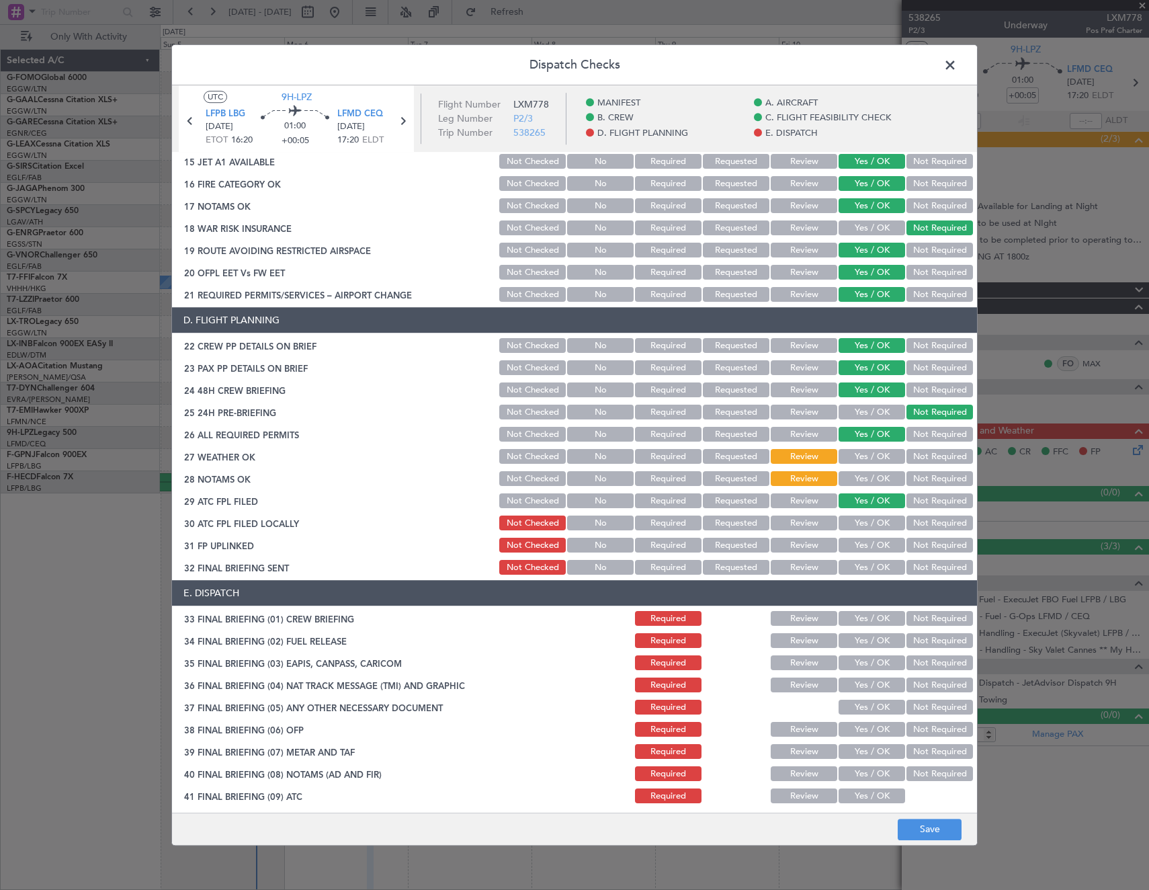
click at [938, 524] on button "Not Required" at bounding box center [940, 523] width 67 height 15
click at [905, 545] on div "Not Required" at bounding box center [939, 545] width 68 height 19
click at [880, 544] on button "Yes / OK" at bounding box center [872, 545] width 67 height 15
click at [934, 567] on button "Not Required" at bounding box center [940, 568] width 67 height 15
click at [872, 614] on button "Yes / OK" at bounding box center [872, 619] width 67 height 15
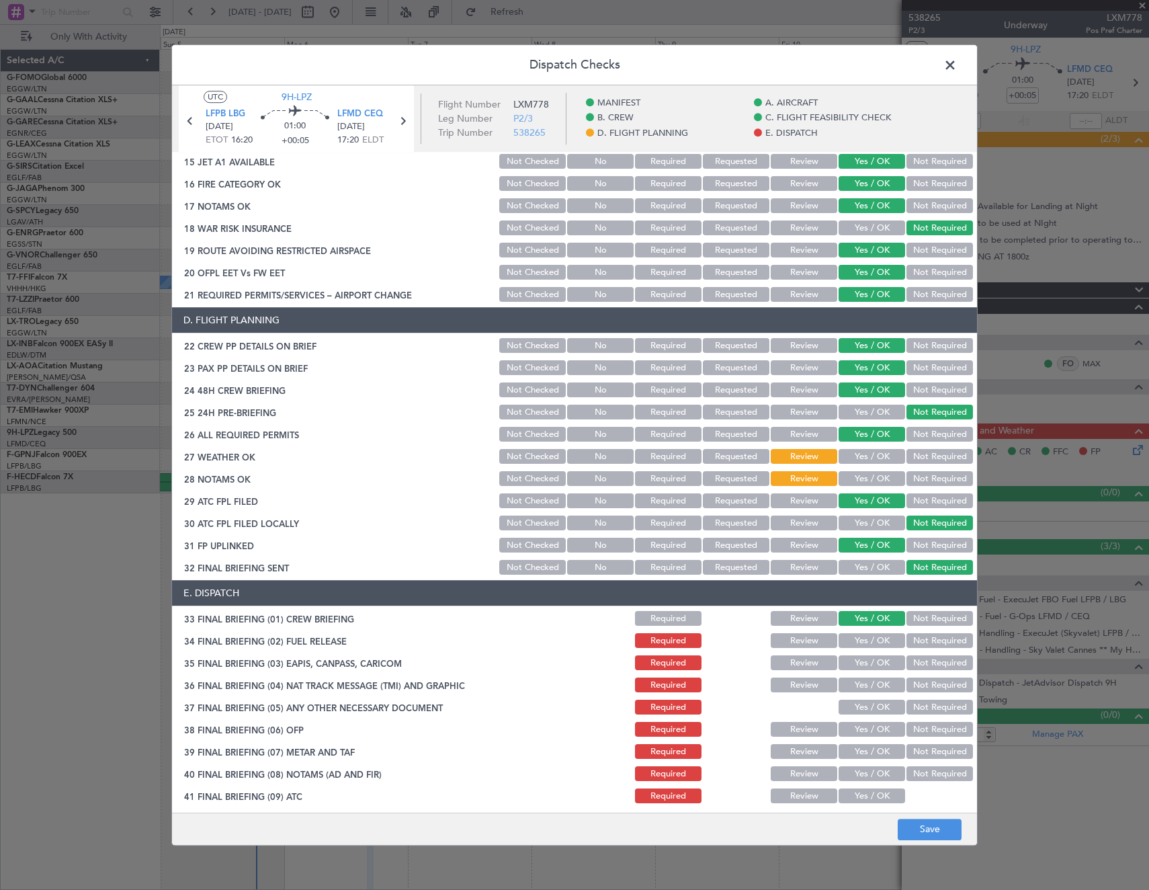
click at [927, 636] on button "Not Required" at bounding box center [940, 641] width 67 height 15
click at [924, 659] on button "Not Required" at bounding box center [940, 663] width 67 height 15
click at [920, 684] on button "Not Required" at bounding box center [940, 685] width 67 height 15
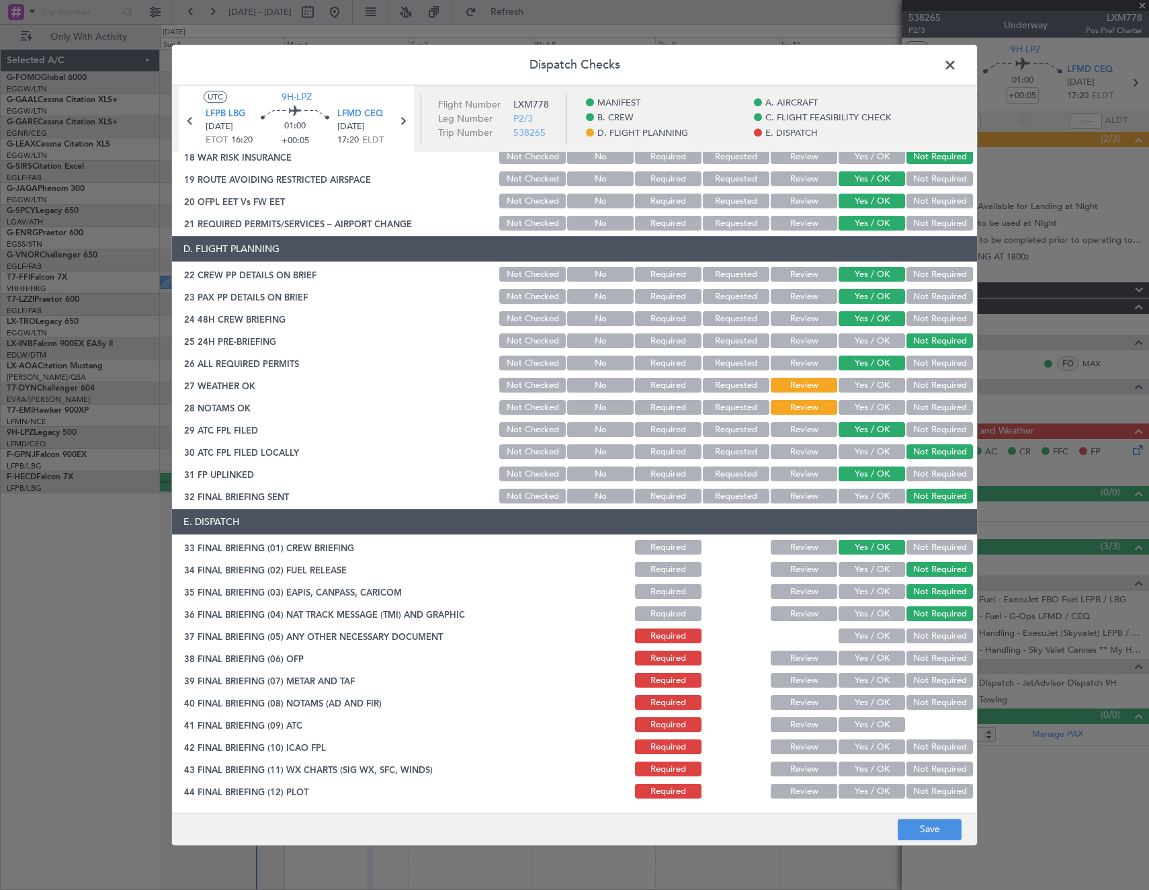
click at [866, 630] on button "Yes / OK" at bounding box center [872, 636] width 67 height 15
click at [856, 661] on button "Yes / OK" at bounding box center [872, 658] width 67 height 15
click at [853, 678] on button "Yes / OK" at bounding box center [872, 680] width 67 height 15
click at [850, 699] on button "Yes / OK" at bounding box center [872, 703] width 67 height 15
click at [852, 724] on button "Yes / OK" at bounding box center [872, 725] width 67 height 15
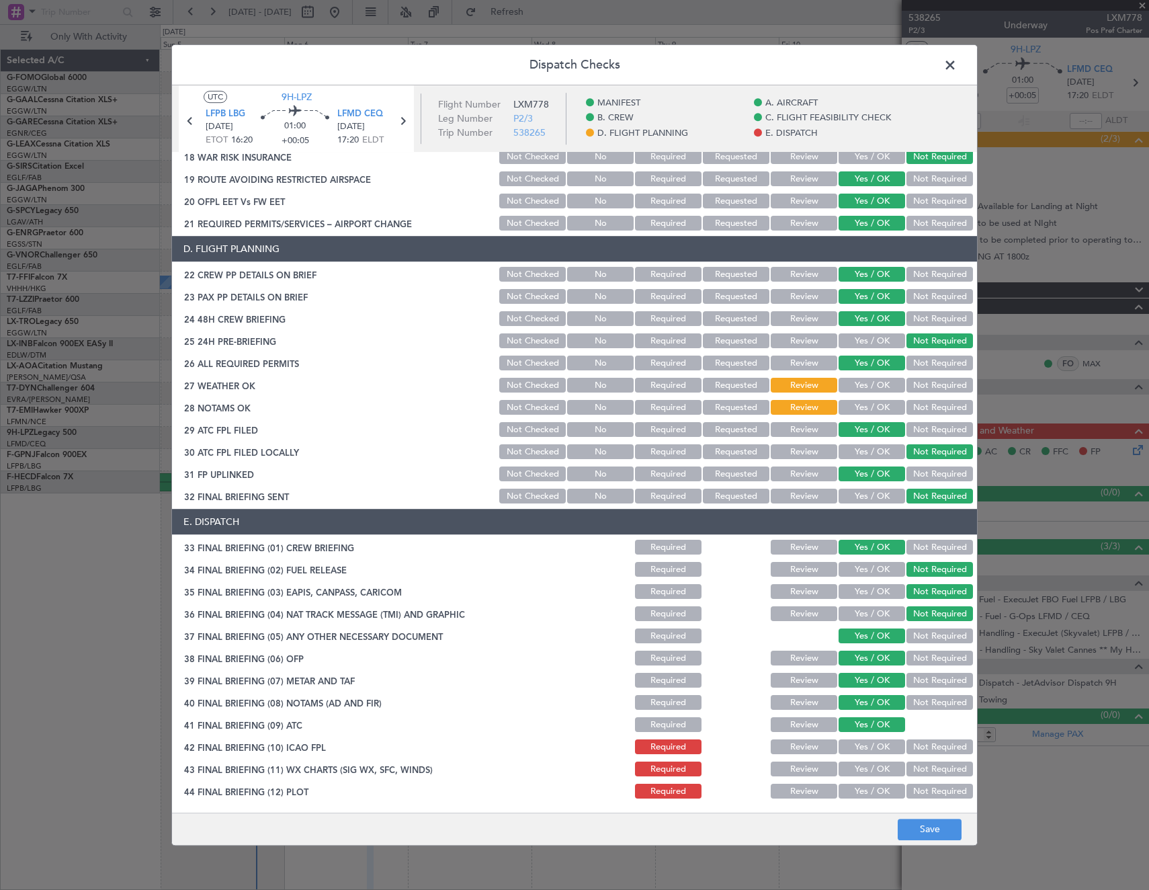
click at [856, 749] on button "Yes / OK" at bounding box center [872, 747] width 67 height 15
click at [858, 765] on button "Yes / OK" at bounding box center [872, 769] width 67 height 15
drag, startPoint x: 860, startPoint y: 784, endPoint x: 862, endPoint y: 791, distance: 7.7
click at [861, 788] on button "Yes / OK" at bounding box center [872, 791] width 67 height 15
click at [944, 833] on button "Save" at bounding box center [930, 830] width 64 height 22
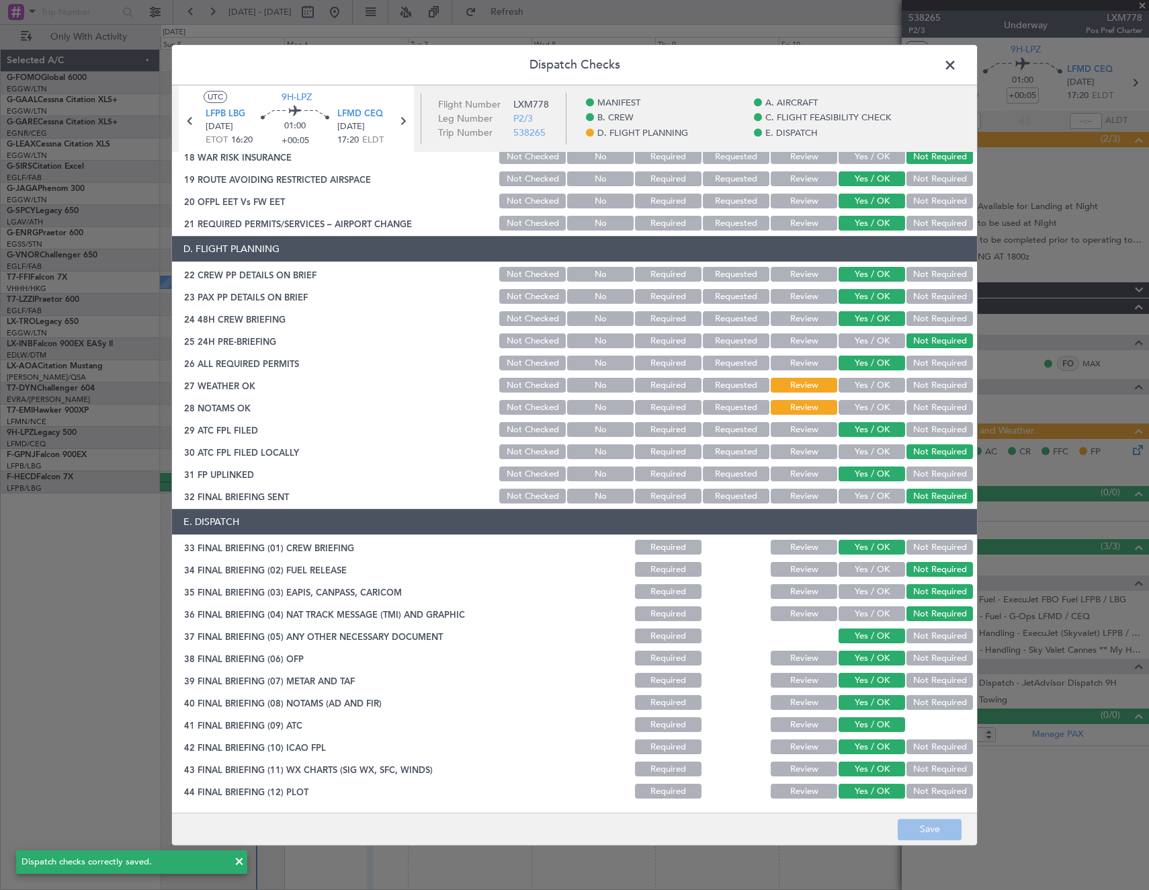
click at [957, 66] on span at bounding box center [957, 68] width 0 height 27
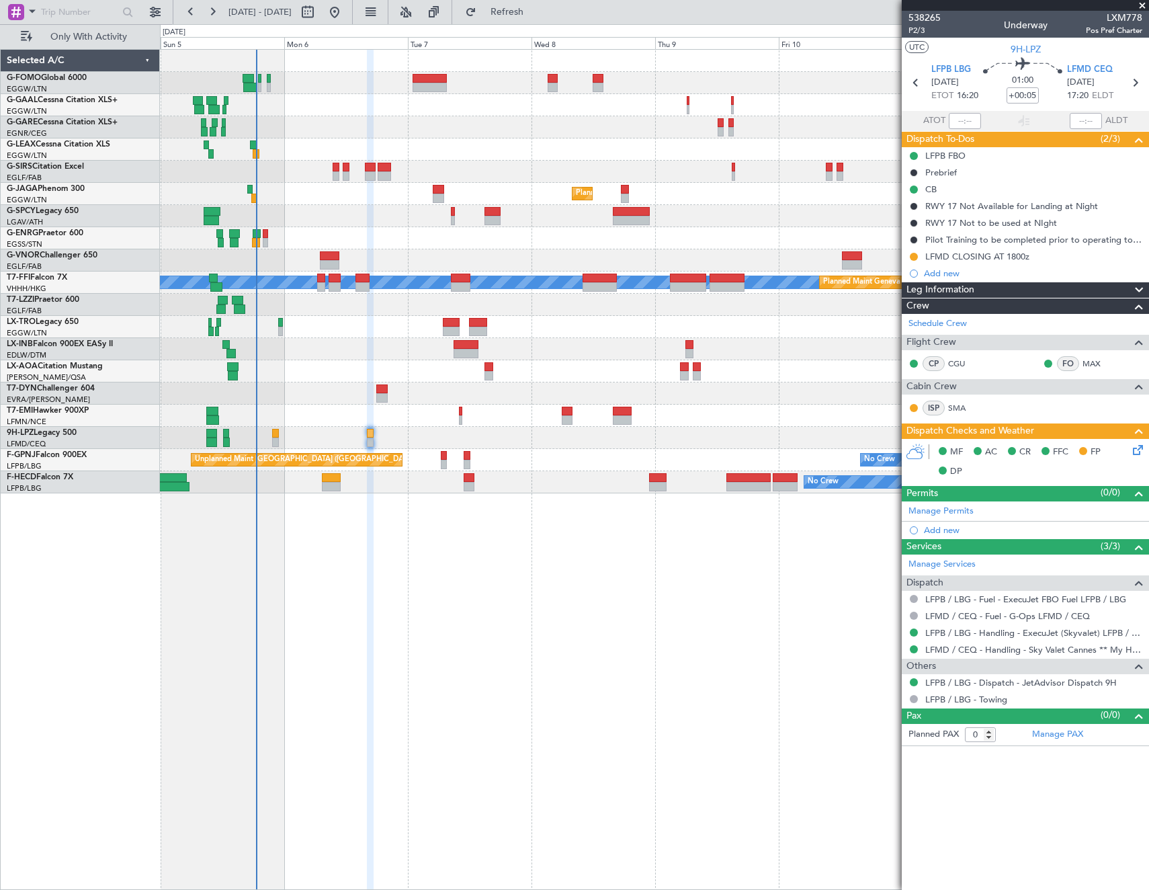
click at [97, 592] on div "Selected A/C G-FOMO Global 6000 EGGW/LTN [GEOGRAPHIC_DATA] ([GEOGRAPHIC_DATA]) …" at bounding box center [80, 469] width 159 height 841
click at [915, 255] on button at bounding box center [914, 257] width 8 height 8
click at [917, 315] on span "Completed" at bounding box center [919, 315] width 44 height 13
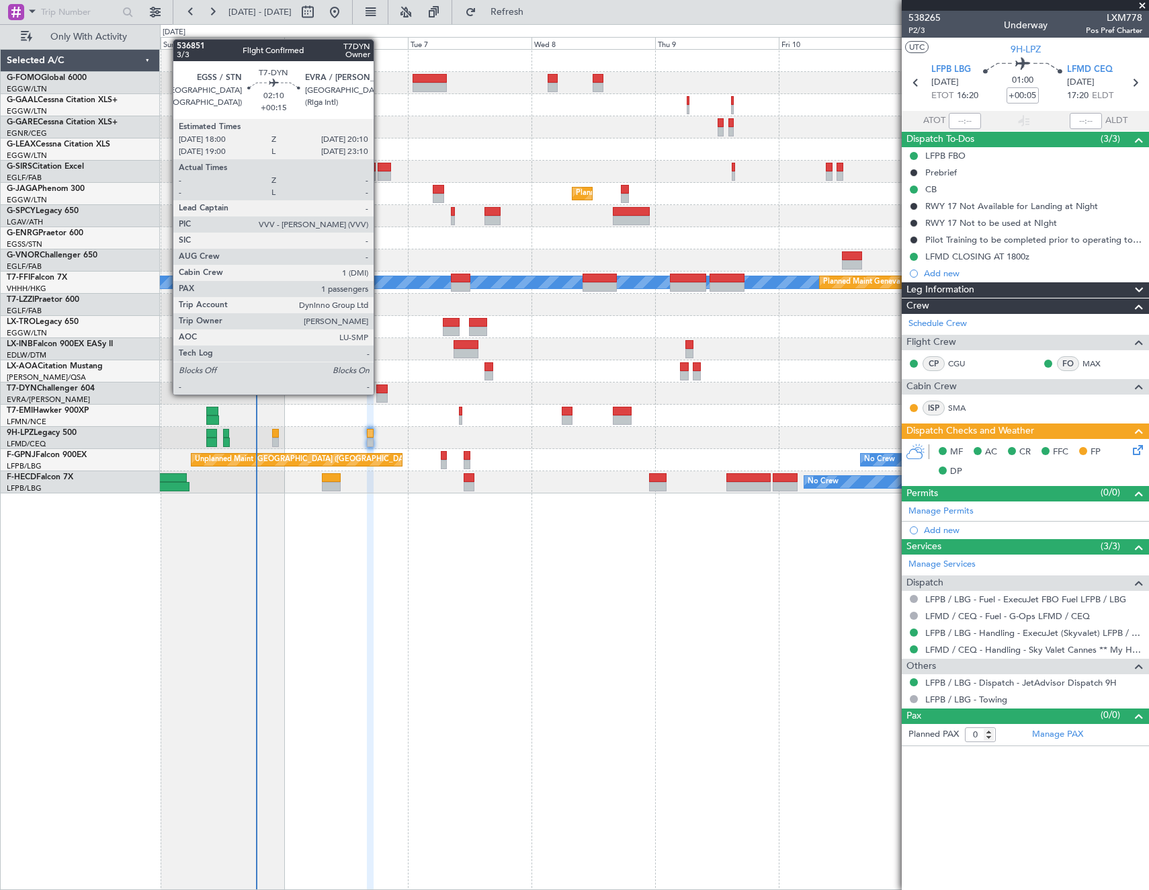
click at [380, 393] on div at bounding box center [381, 397] width 11 height 9
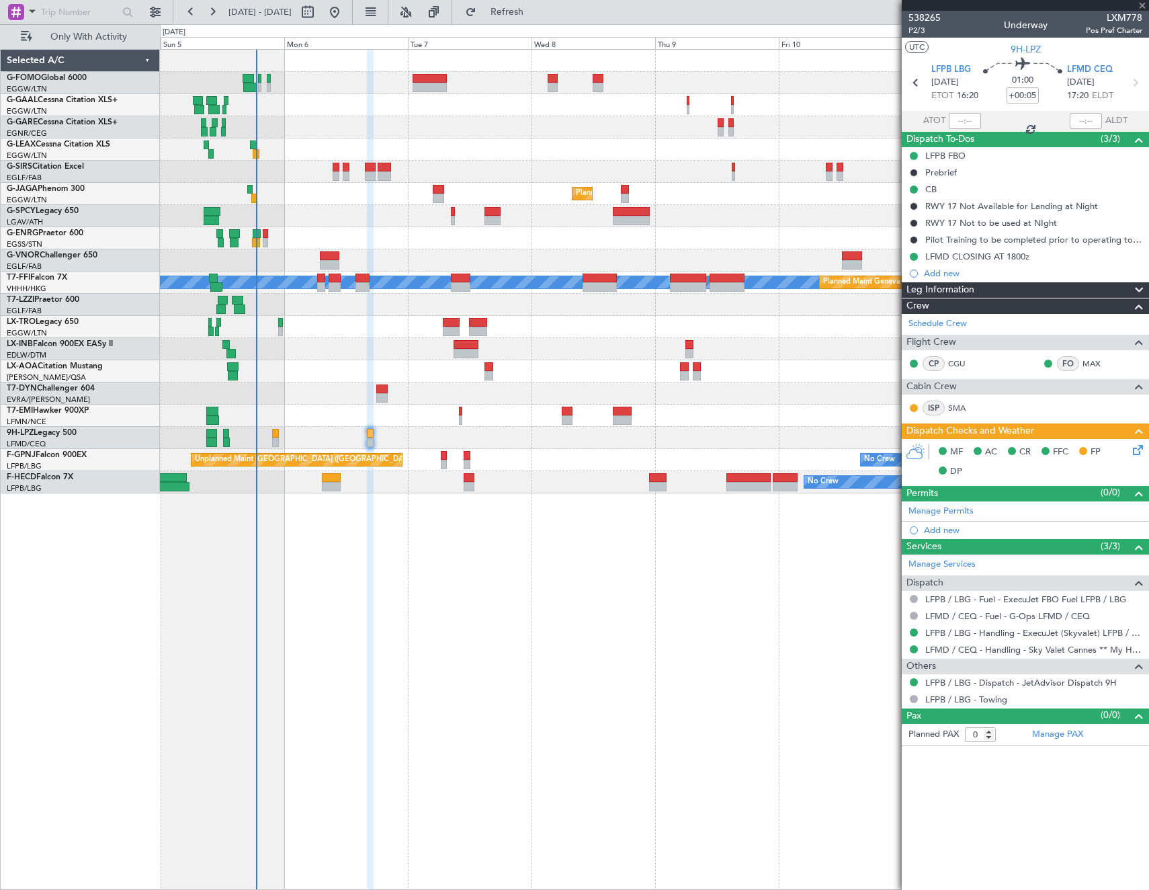
type input "+00:15"
type input "1"
